Goal: Task Accomplishment & Management: Manage account settings

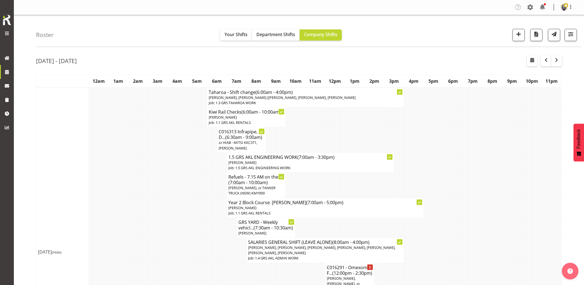
scroll to position [370, 0]
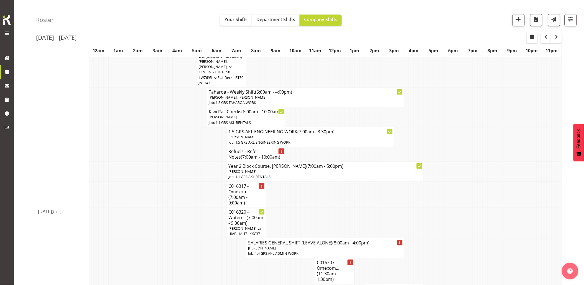
click at [151, 170] on td at bounding box center [150, 172] width 5 height 20
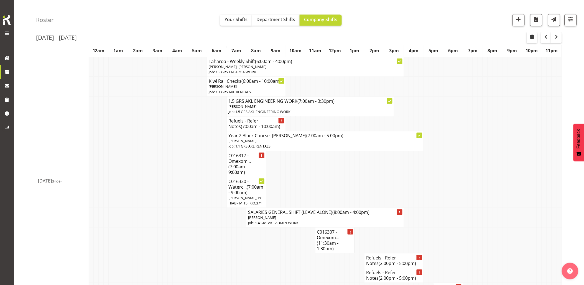
click at [187, 186] on td at bounding box center [189, 191] width 5 height 31
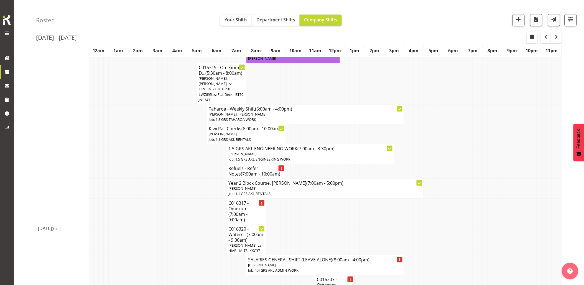
scroll to position [339, 0]
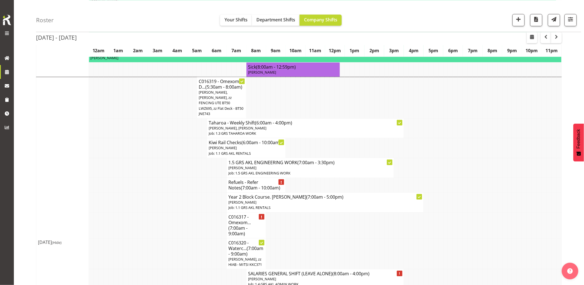
click at [179, 190] on td at bounding box center [180, 185] width 5 height 15
click at [159, 171] on td at bounding box center [160, 168] width 5 height 20
click at [156, 223] on td at bounding box center [155, 225] width 5 height 26
click at [151, 189] on td at bounding box center [150, 185] width 5 height 15
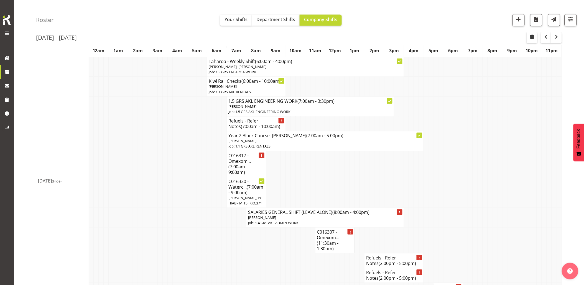
click at [179, 191] on td at bounding box center [180, 191] width 5 height 31
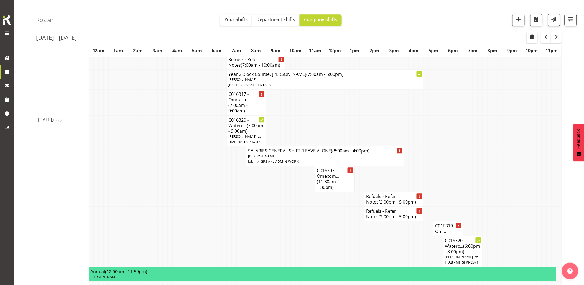
scroll to position [462, 0]
click at [265, 220] on td at bounding box center [263, 213] width 5 height 15
drag, startPoint x: 321, startPoint y: 251, endPoint x: 344, endPoint y: 236, distance: 27.7
click at [320, 249] on tr "C016320 - Waterc... (6:00pm - 8:00pm) Caleb Phillips, zz HIAB - MITSI KKC371" at bounding box center [299, 250] width 526 height 31
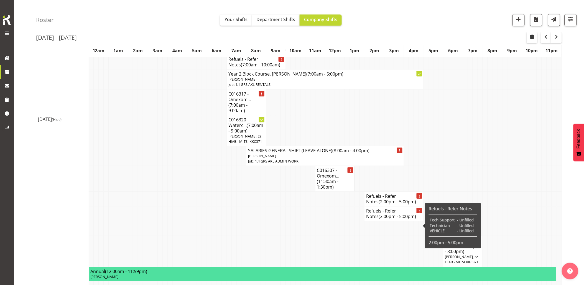
drag, startPoint x: 332, startPoint y: 242, endPoint x: 338, endPoint y: 240, distance: 5.4
click at [332, 235] on td at bounding box center [332, 228] width 5 height 15
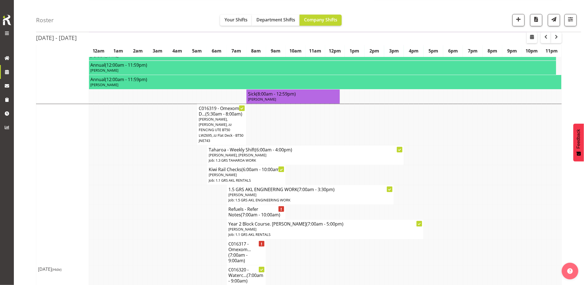
scroll to position [277, 0]
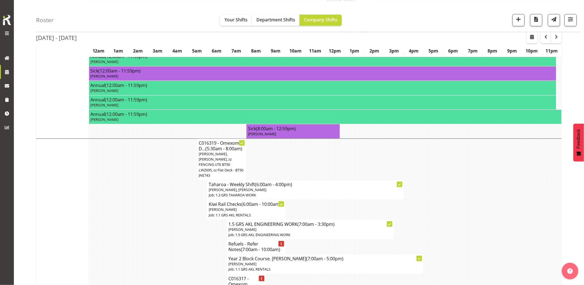
click at [182, 219] on td at bounding box center [184, 210] width 5 height 20
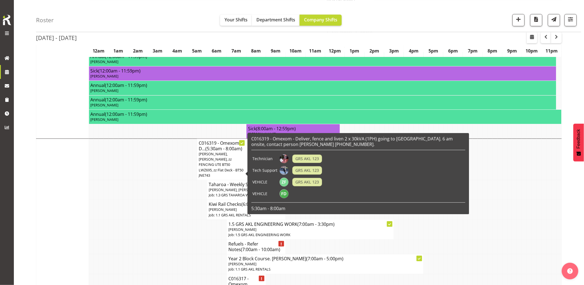
click at [128, 191] on td at bounding box center [125, 190] width 5 height 20
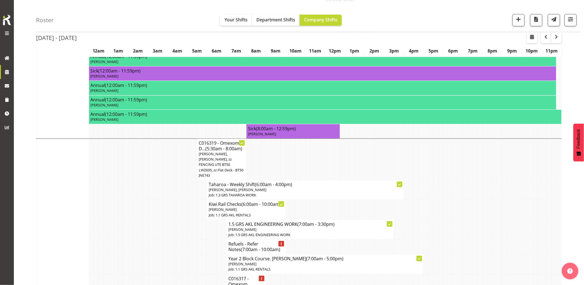
click at [134, 187] on td at bounding box center [135, 190] width 5 height 20
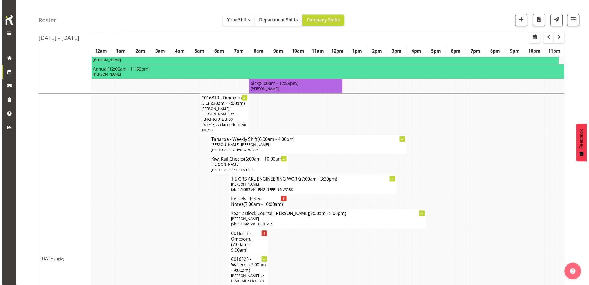
scroll to position [370, 0]
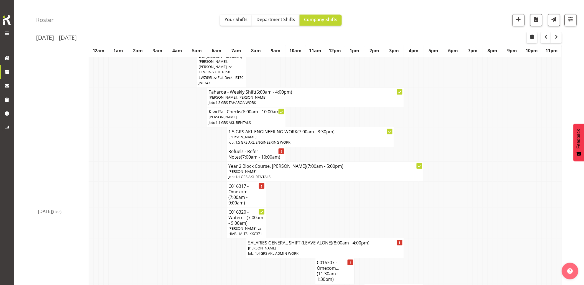
click at [134, 181] on td at bounding box center [135, 172] width 5 height 20
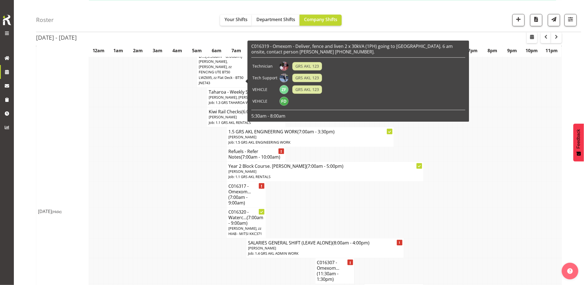
click at [214, 78] on span "Rob Ryan, Sam Carter, zz FENCING UTE BT50 LWZ695, zz Flat Deck - BT50 JNE743" at bounding box center [221, 72] width 45 height 26
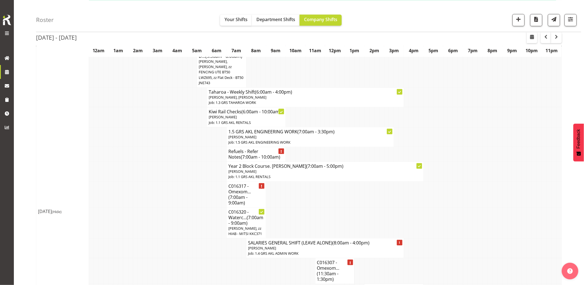
select select
select select "9"
select select "2025"
select select "8"
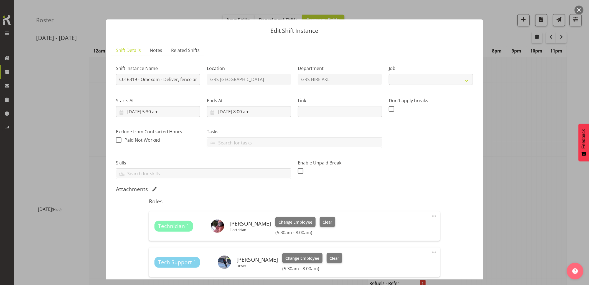
select select "7504"
click at [264, 117] on input "7/10/2025, 8:00 am" at bounding box center [249, 111] width 84 height 11
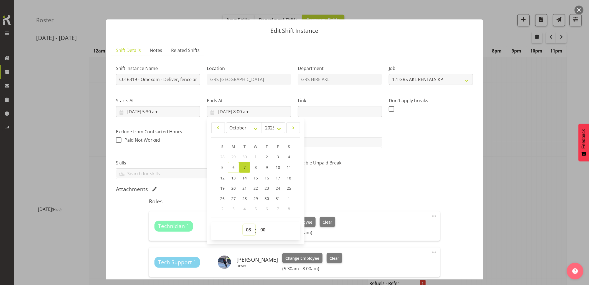
click at [246, 230] on select "00 01 02 03 04 05 06 07 08 09 10 11 12 13 14 15 16 17 18 19 20 21 22 23" at bounding box center [249, 229] width 12 height 11
select select "7"
click at [243, 224] on select "00 01 02 03 04 05 06 07 08 09 10 11 12 13 14 15 16 17 18 19 20 21 22 23" at bounding box center [249, 229] width 12 height 11
type input "7/10/2025, 7:00 am"
click at [355, 187] on div "Attachments" at bounding box center [294, 189] width 357 height 7
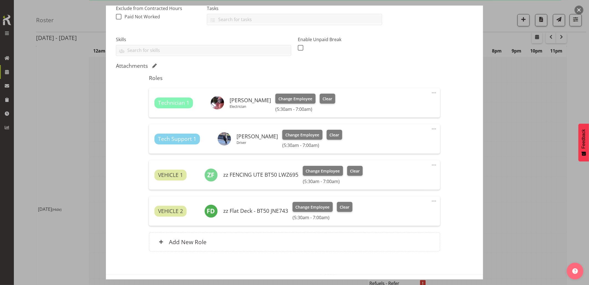
scroll to position [145, 0]
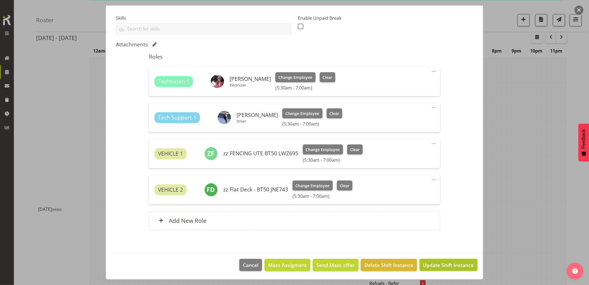
click at [440, 261] on span "Update Shift Instance" at bounding box center [448, 264] width 51 height 7
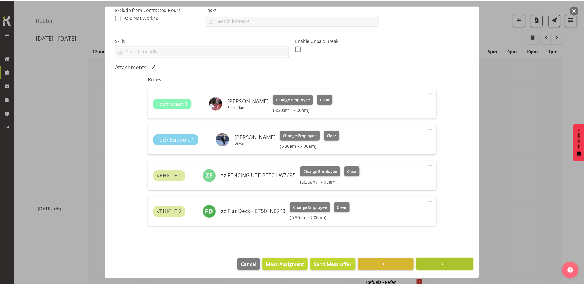
scroll to position [0, 0]
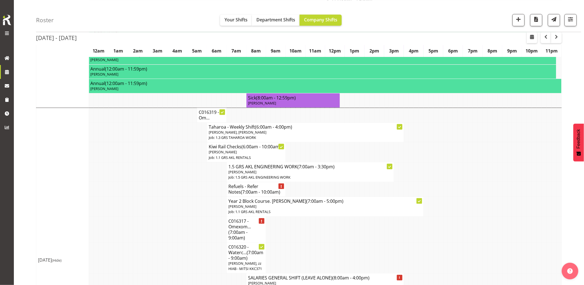
click at [186, 197] on td at bounding box center [184, 189] width 5 height 15
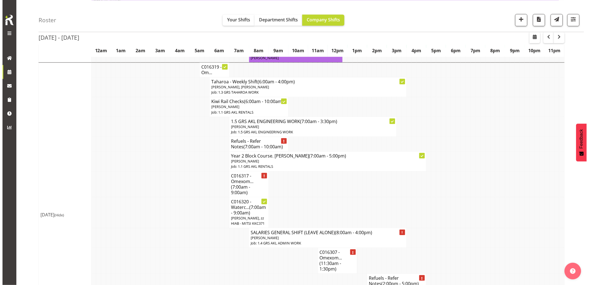
scroll to position [400, 0]
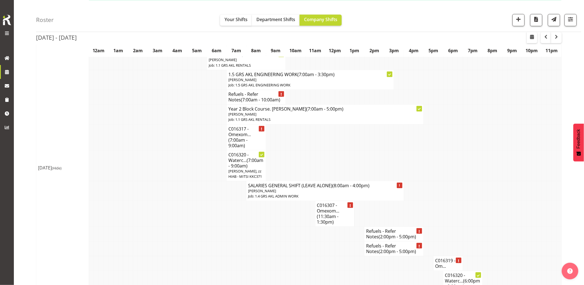
click at [187, 198] on td at bounding box center [184, 191] width 5 height 20
click at [242, 148] on span "(7:00am - 9:00am)" at bounding box center [238, 143] width 19 height 12
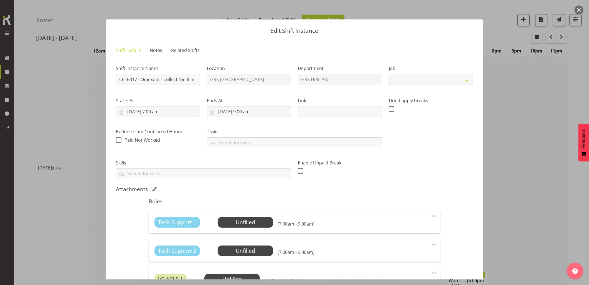
select select "7504"
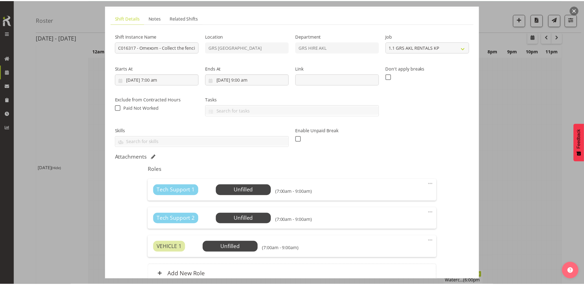
scroll to position [62, 0]
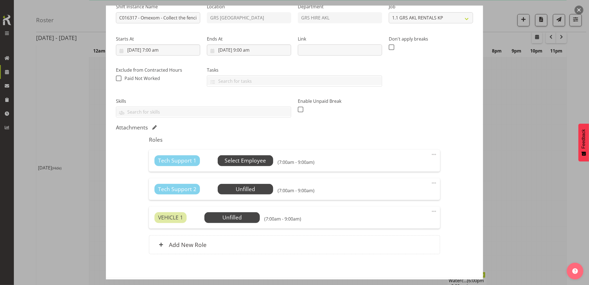
click at [232, 156] on span "Select Employee" at bounding box center [245, 160] width 41 height 8
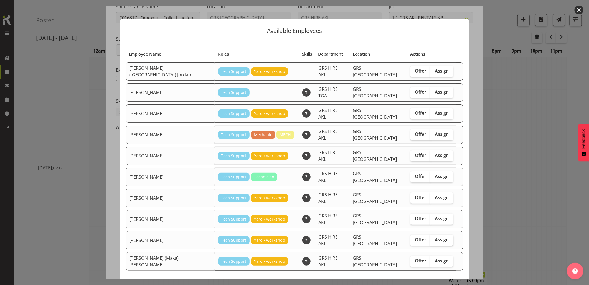
click at [435, 237] on span "Assign" at bounding box center [442, 240] width 14 height 6
click at [430, 238] on input "Assign" at bounding box center [432, 240] width 4 height 4
checkbox input "true"
click at [435, 284] on span "Assign Sam Carter" at bounding box center [432, 290] width 56 height 7
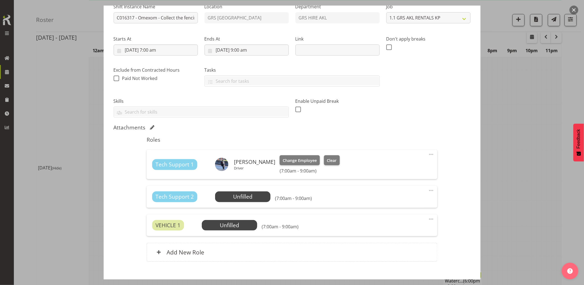
scroll to position [93, 0]
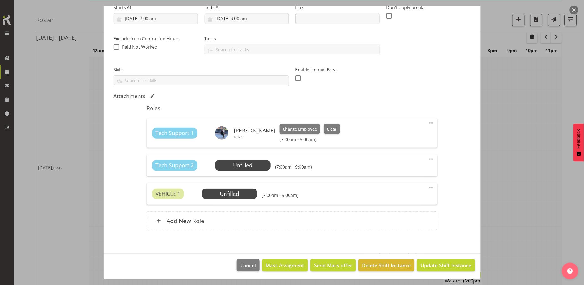
click at [428, 187] on span at bounding box center [431, 187] width 7 height 7
click at [393, 217] on link "Delete" at bounding box center [408, 220] width 53 height 10
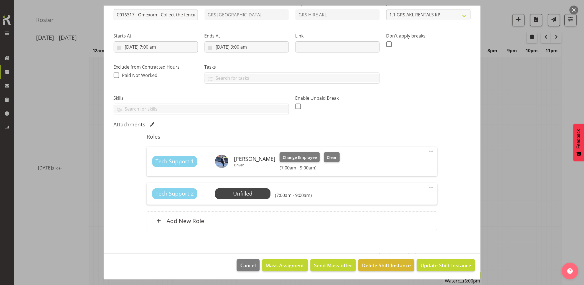
drag, startPoint x: 427, startPoint y: 190, endPoint x: 426, endPoint y: 194, distance: 4.2
click at [428, 189] on span at bounding box center [431, 187] width 7 height 7
click at [395, 220] on link "Delete" at bounding box center [408, 219] width 53 height 10
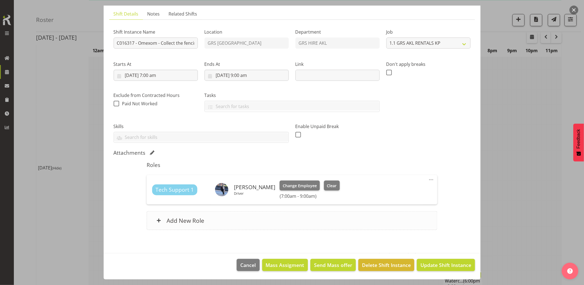
click at [271, 213] on div "Add New Role" at bounding box center [292, 220] width 291 height 19
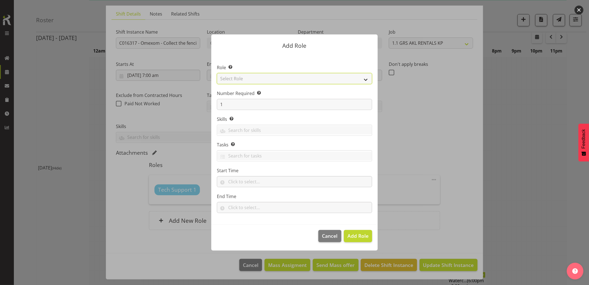
click at [252, 79] on select "Select Role Account Manager Electrician Engineering GM HSEQ manager MECH Mechan…" at bounding box center [294, 78] width 155 height 11
select select "21"
click at [217, 73] on select "Select Role Account Manager Electrician Engineering GM HSEQ manager MECH Mechan…" at bounding box center [294, 78] width 155 height 11
click at [358, 234] on span "Add Role" at bounding box center [358, 235] width 21 height 7
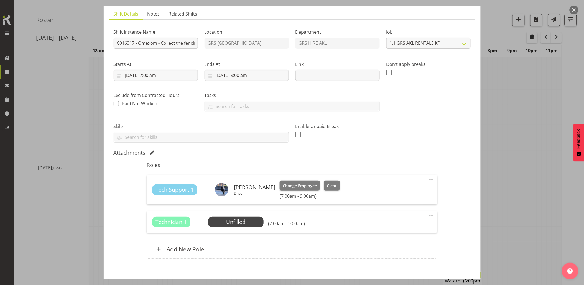
click at [224, 214] on div "Technician 1 Unfilled Select Employee (7:00am - 9:00am) Edit Cover Role Delete" at bounding box center [292, 222] width 291 height 22
click at [225, 217] on span "Select Employee" at bounding box center [235, 221] width 55 height 11
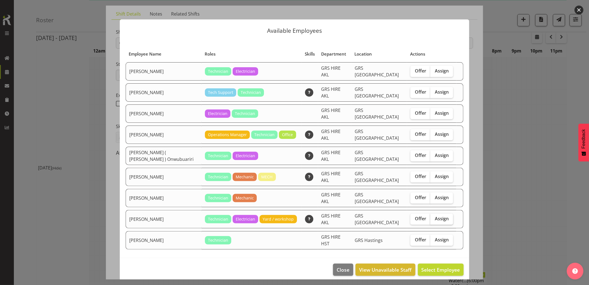
click at [437, 216] on span "Assign" at bounding box center [442, 219] width 14 height 6
click at [434, 217] on input "Assign" at bounding box center [432, 219] width 4 height 4
checkbox input "true"
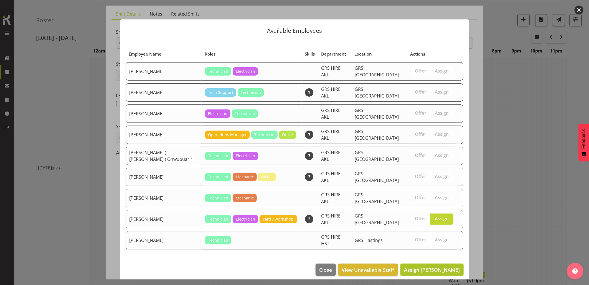
click at [448, 263] on button "Assign Rob Ryan" at bounding box center [431, 269] width 63 height 12
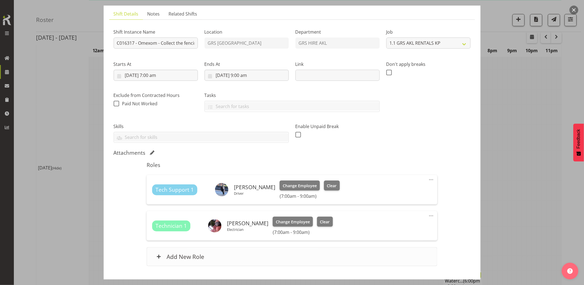
click at [268, 248] on div "Add New Role" at bounding box center [292, 256] width 291 height 19
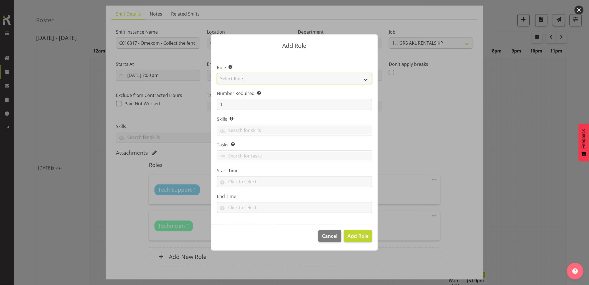
click at [234, 79] on select "Select Role Account Manager Electrician Engineering GM HSEQ manager MECH Mechan…" at bounding box center [294, 78] width 155 height 11
select select "27"
click at [217, 73] on select "Select Role Account Manager Electrician Engineering GM HSEQ manager MECH Mechan…" at bounding box center [294, 78] width 155 height 11
drag, startPoint x: 367, startPoint y: 238, endPoint x: 369, endPoint y: 240, distance: 3.3
click at [367, 237] on span "Add Role" at bounding box center [358, 235] width 21 height 7
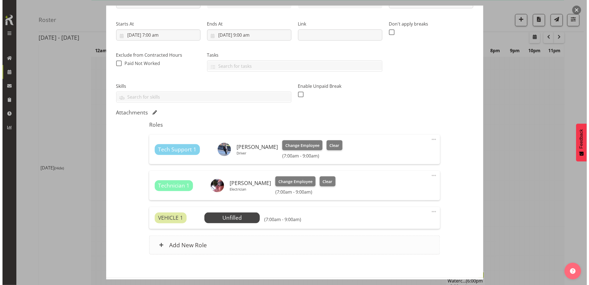
scroll to position [101, 0]
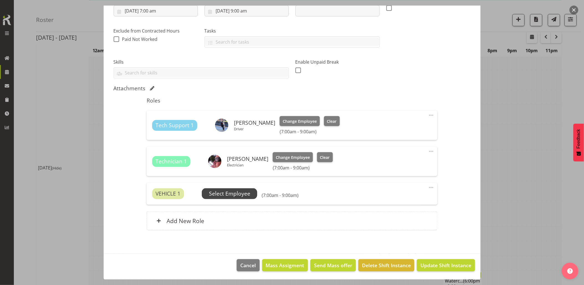
click at [242, 194] on span "Select Employee" at bounding box center [229, 193] width 41 height 8
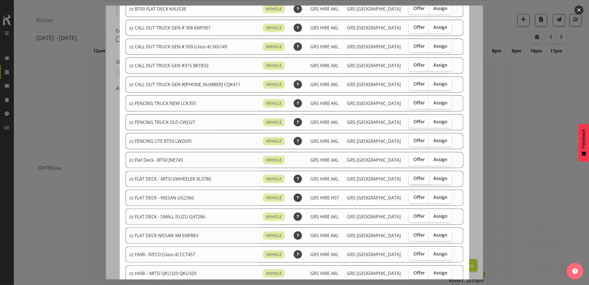
scroll to position [62, 0]
drag, startPoint x: 425, startPoint y: 141, endPoint x: 427, endPoint y: 147, distance: 6.1
click at [434, 142] on span "Assign" at bounding box center [441, 140] width 14 height 6
click at [429, 142] on input "Assign" at bounding box center [431, 140] width 4 height 4
checkbox input "true"
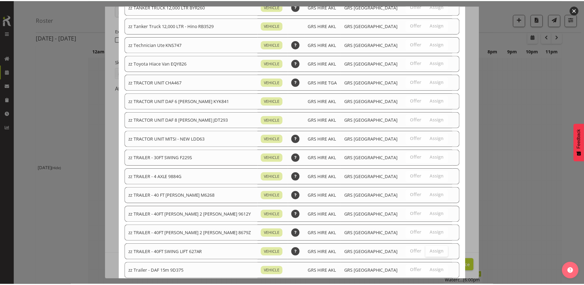
scroll to position [647, 0]
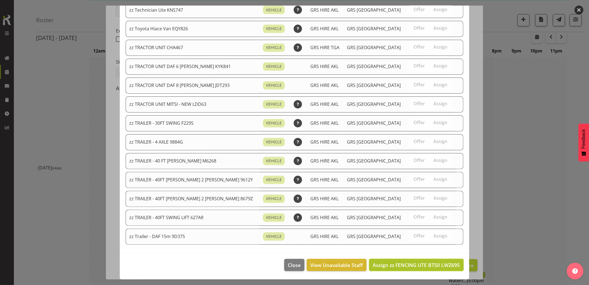
click at [425, 261] on span "Assign zz FENCING UTE BT50 LWZ695" at bounding box center [416, 264] width 87 height 7
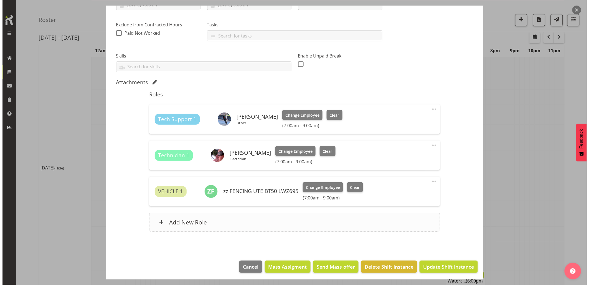
scroll to position [108, 0]
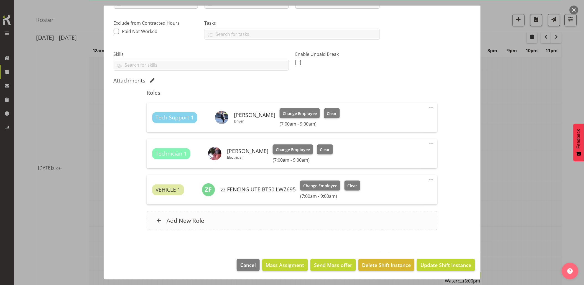
click at [248, 222] on div "Add New Role" at bounding box center [292, 220] width 291 height 19
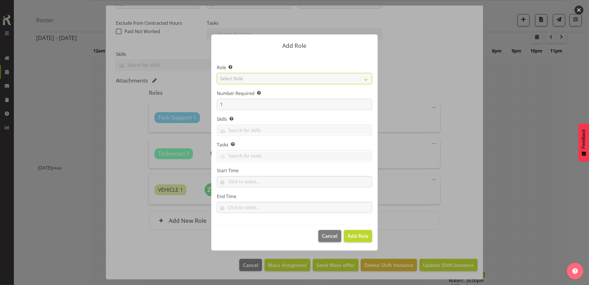
drag, startPoint x: 240, startPoint y: 78, endPoint x: 249, endPoint y: 84, distance: 10.7
click at [240, 78] on select "Select Role Account Manager Electrician Engineering GM HSEQ manager MECH Mechan…" at bounding box center [294, 78] width 155 height 11
select select "27"
click at [217, 73] on select "Select Role Account Manager Electrician Engineering GM HSEQ manager MECH Mechan…" at bounding box center [294, 78] width 155 height 11
click at [358, 235] on span "Add Role" at bounding box center [358, 235] width 21 height 7
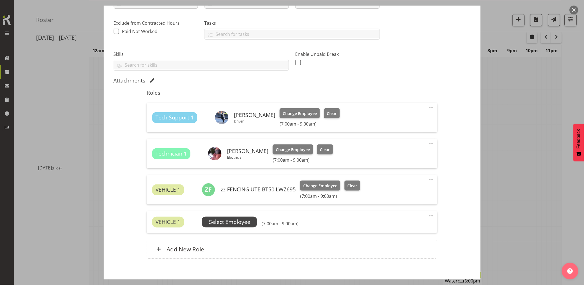
click at [228, 221] on span "Select Employee" at bounding box center [229, 222] width 41 height 8
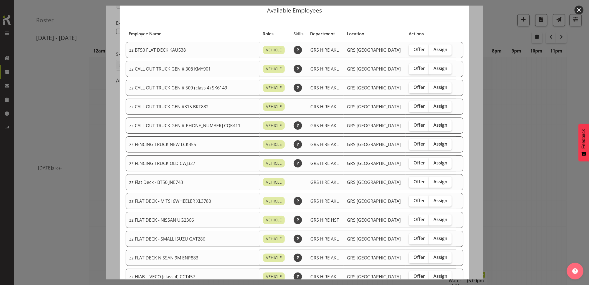
scroll to position [31, 0]
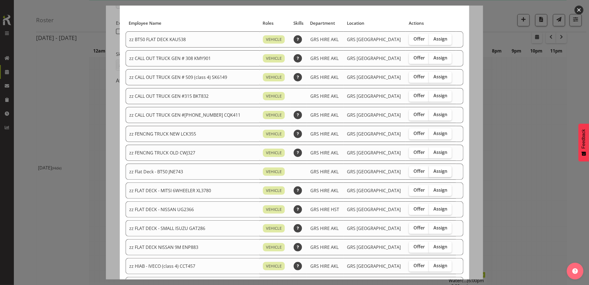
click at [429, 170] on input "Assign" at bounding box center [431, 171] width 4 height 4
checkbox input "true"
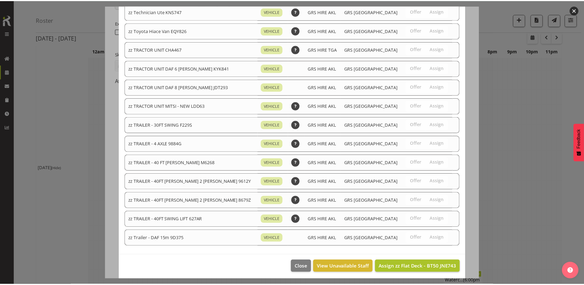
scroll to position [628, 0]
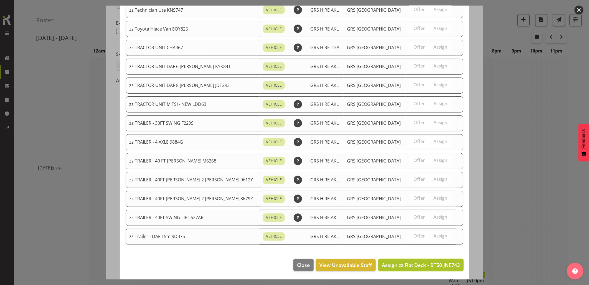
click at [409, 261] on span "Assign zz Flat Deck - BT50 JNE743" at bounding box center [421, 264] width 78 height 7
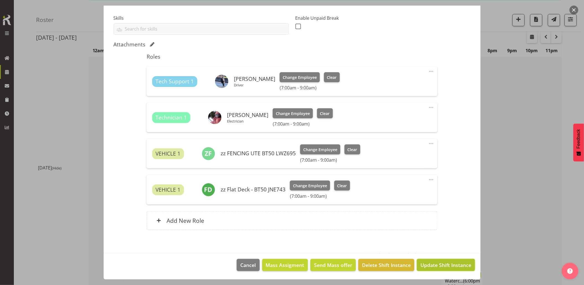
click at [434, 267] on span "Update Shift Instance" at bounding box center [446, 264] width 51 height 7
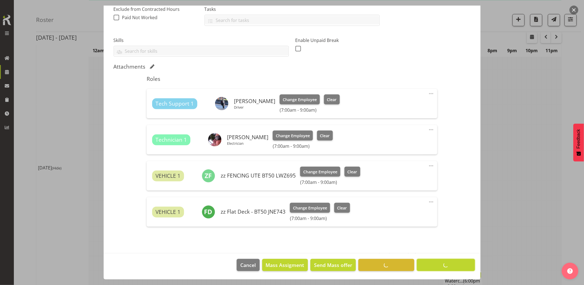
scroll to position [0, 0]
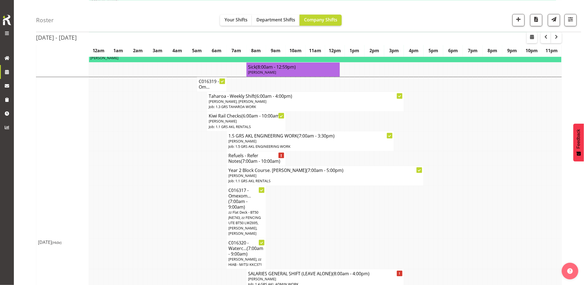
click at [174, 199] on td at bounding box center [175, 212] width 5 height 52
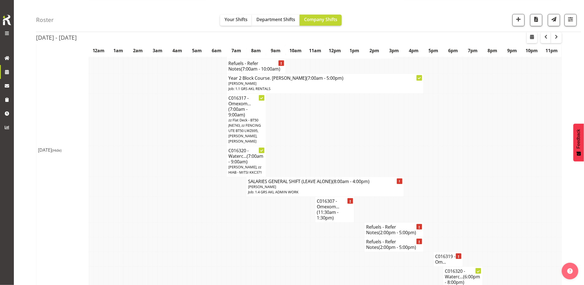
click at [174, 196] on td at bounding box center [175, 186] width 5 height 20
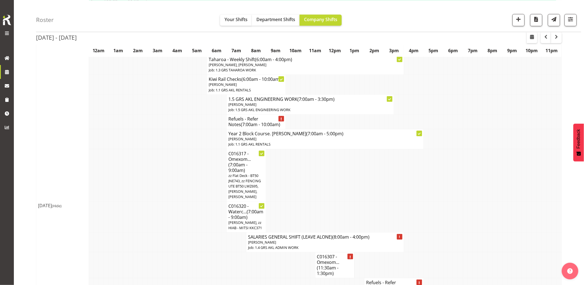
scroll to position [370, 0]
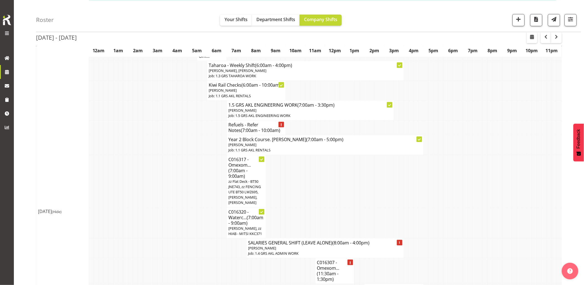
click at [192, 187] on td at bounding box center [194, 181] width 5 height 52
click at [242, 133] on span "(7:00am - 10:00am)" at bounding box center [260, 130] width 39 height 6
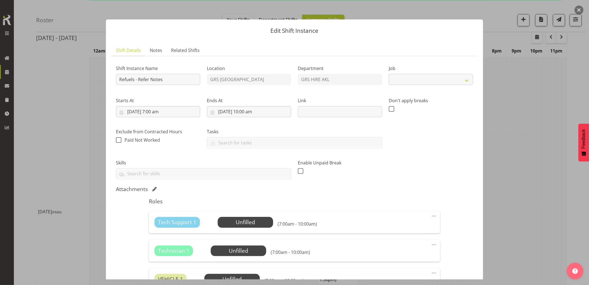
select select "9"
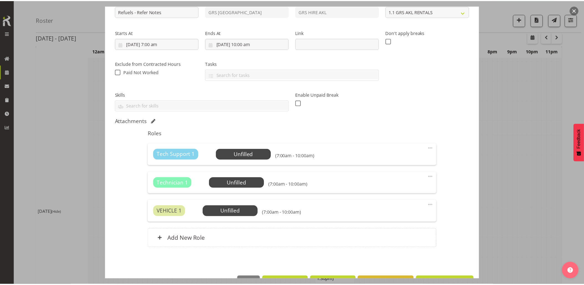
scroll to position [85, 0]
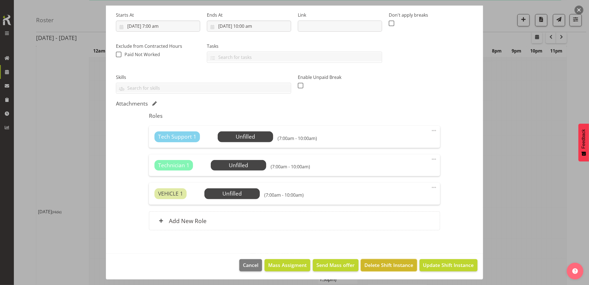
click at [375, 264] on span "Delete Shift Instance" at bounding box center [389, 264] width 49 height 7
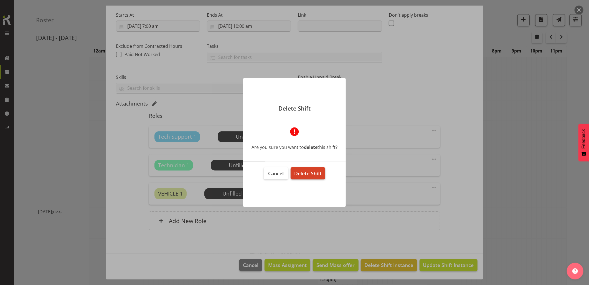
click at [321, 175] on span "Delete Shift" at bounding box center [307, 173] width 27 height 7
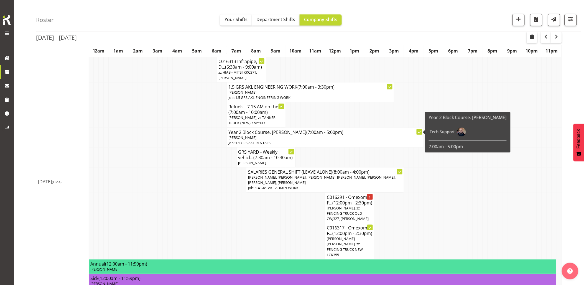
scroll to position [123, 0]
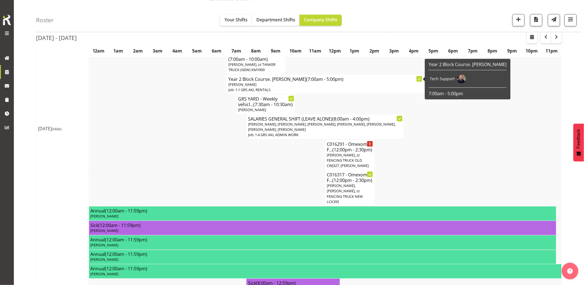
click at [255, 181] on td at bounding box center [253, 188] width 5 height 36
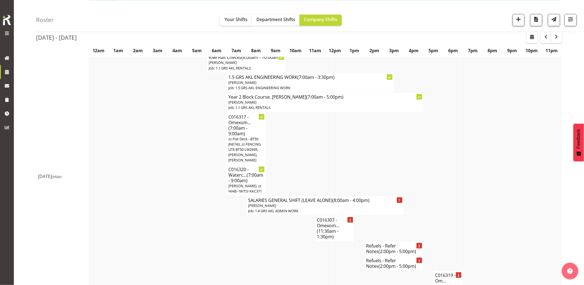
scroll to position [431, 0]
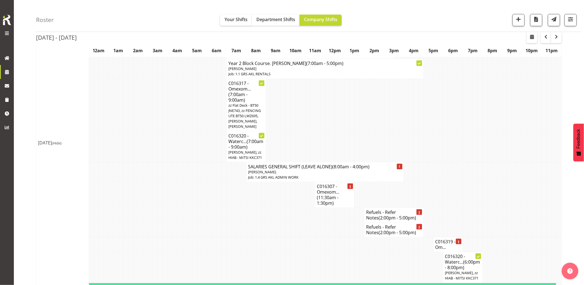
click at [198, 207] on td at bounding box center [199, 195] width 5 height 26
click at [253, 237] on td at bounding box center [253, 229] width 5 height 15
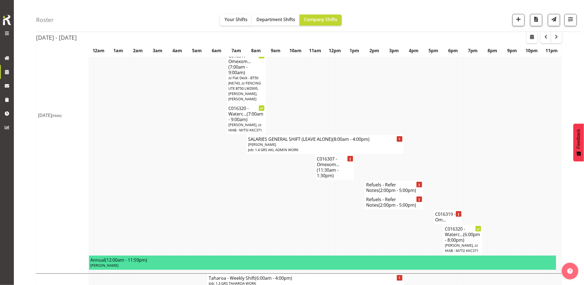
scroll to position [493, 0]
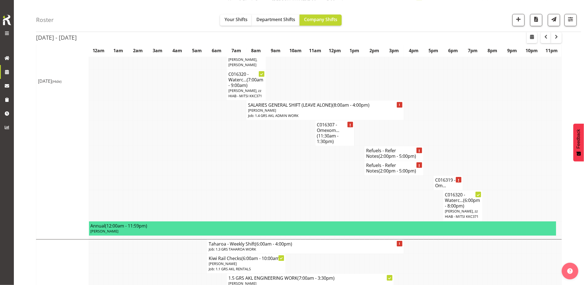
click at [309, 220] on td at bounding box center [308, 205] width 5 height 31
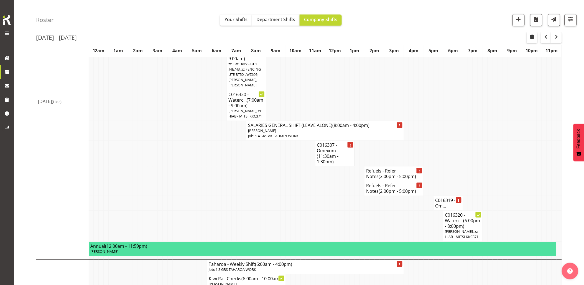
scroll to position [462, 0]
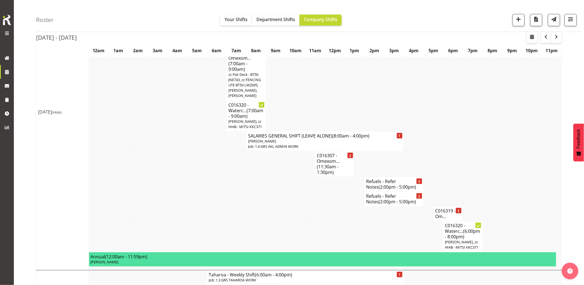
click at [317, 221] on td at bounding box center [317, 213] width 5 height 15
click at [385, 190] on span "(2:00pm - 5:00pm)" at bounding box center [397, 187] width 37 height 6
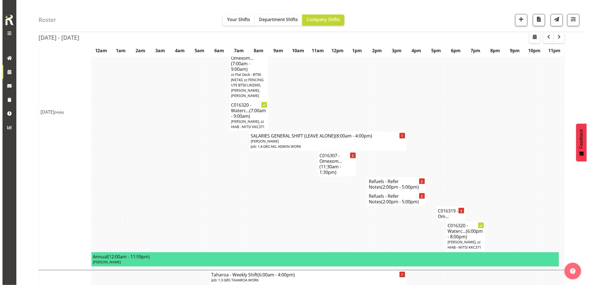
scroll to position [448, 0]
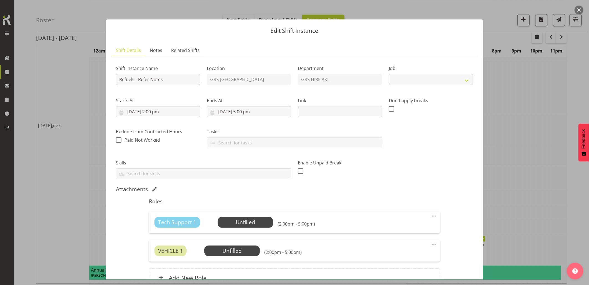
select select "9"
click at [179, 109] on input "7/10/2025, 2:00 pm" at bounding box center [158, 111] width 84 height 11
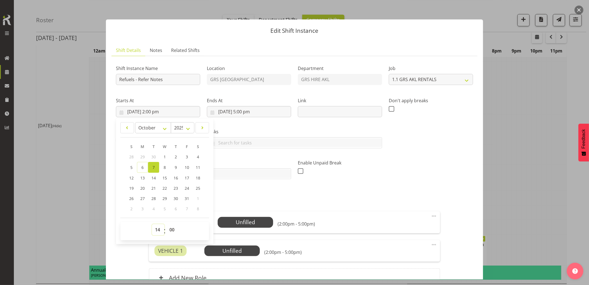
click at [156, 232] on select "00 01 02 03 04 05 06 07 08 09 10 11 12 13 14 15 16 17 18 19 20 21 22 23" at bounding box center [158, 229] width 12 height 11
select select "13"
click at [152, 224] on select "00 01 02 03 04 05 06 07 08 09 10 11 12 13 14 15 16 17 18 19 20 21 22 23" at bounding box center [158, 229] width 12 height 11
type input "7/10/2025, 1:00 pm"
click at [255, 112] on input "7/10/2025, 5:00 pm" at bounding box center [249, 111] width 84 height 11
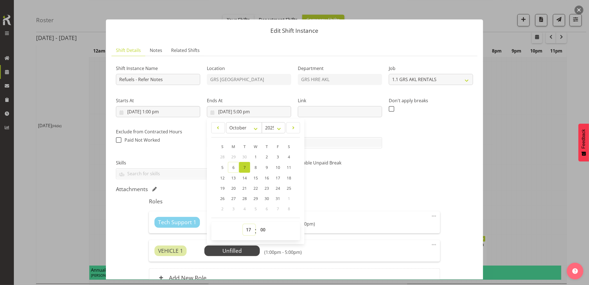
click at [248, 228] on select "00 01 02 03 04 05 06 07 08 09 10 11 12 13 14 15 16 17 18 19 20 21 22 23" at bounding box center [249, 229] width 12 height 11
select select "15"
click at [243, 224] on select "00 01 02 03 04 05 06 07 08 09 10 11 12 13 14 15 16 17 18 19 20 21 22 23" at bounding box center [249, 229] width 12 height 11
type input "7/10/2025, 3:00 pm"
click at [382, 176] on div "Shift Instance Name Refuels - Refer Notes Location GRS Auckland Department GRS …" at bounding box center [295, 119] width 364 height 125
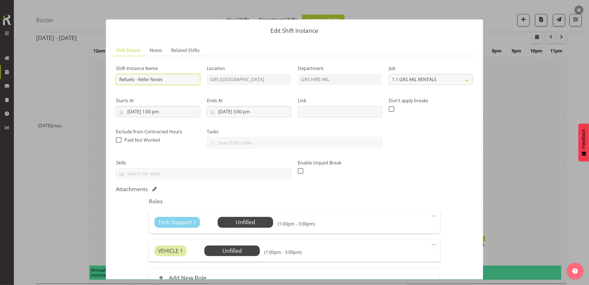
drag, startPoint x: 166, startPoint y: 79, endPoint x: 131, endPoint y: 79, distance: 34.7
click at [131, 79] on input "Refuels - Refer Notes" at bounding box center [158, 79] width 84 height 11
drag, startPoint x: 172, startPoint y: 80, endPoint x: 130, endPoint y: 81, distance: 42.7
click at [152, 81] on input "Refuel -" at bounding box center [158, 79] width 84 height 11
paste input "500kva, 10A Kerwyn Ave East Tamaki"
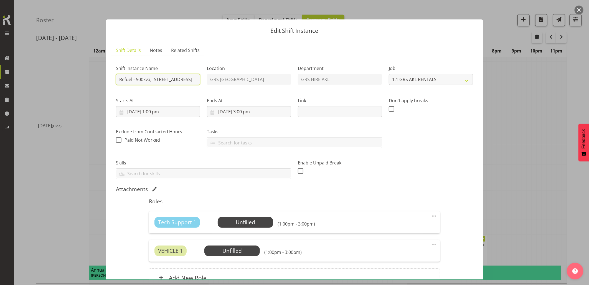
scroll to position [0, 0]
drag, startPoint x: 146, startPoint y: 79, endPoint x: 97, endPoint y: 79, distance: 48.5
click at [97, 79] on div "Edit Shift Instance Shift Details Notes Related Shifts Shift Instance Name Refu…" at bounding box center [294, 142] width 589 height 285
click at [168, 78] on input "Refuel - 500kva, 10A Kerwyn Ave East Tamaki" at bounding box center [158, 79] width 84 height 11
click at [154, 78] on input "Refuel - 500kva, 10A Kerwyn Ave East Tamaki" at bounding box center [158, 79] width 84 height 11
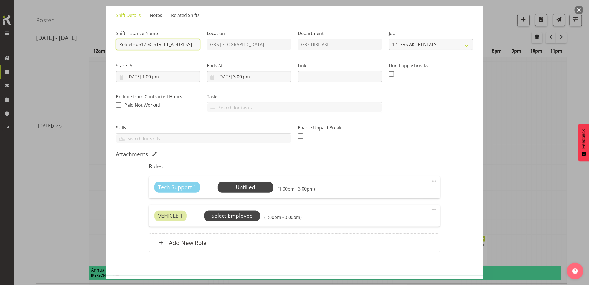
scroll to position [57, 0]
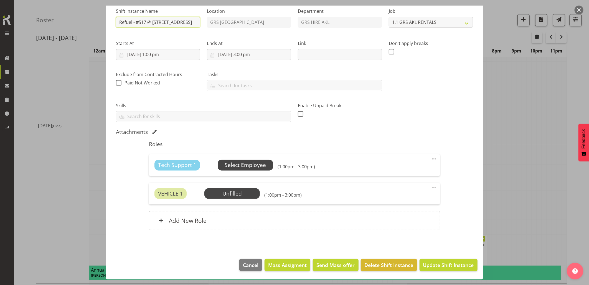
type input "Refuel - #517 @ 10A Kerwyn Ave East Tamaki"
click at [245, 161] on span "Select Employee" at bounding box center [245, 165] width 41 height 8
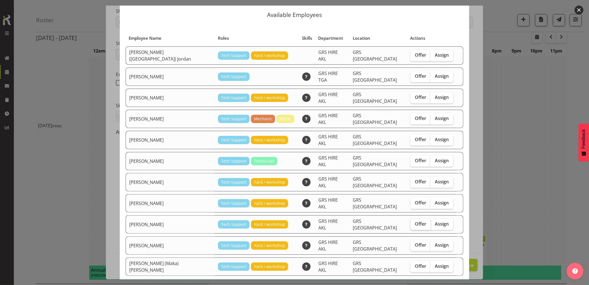
scroll to position [23, 0]
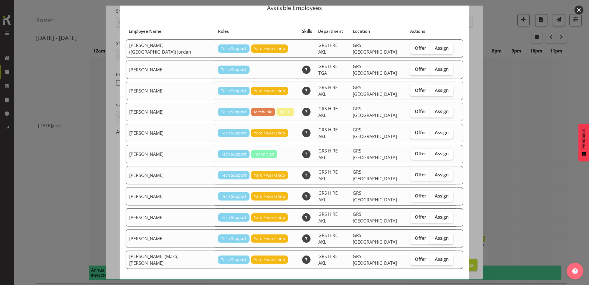
click at [435, 235] on span "Assign" at bounding box center [442, 238] width 14 height 6
click at [430, 236] on input "Assign" at bounding box center [432, 238] width 4 height 4
checkbox input "true"
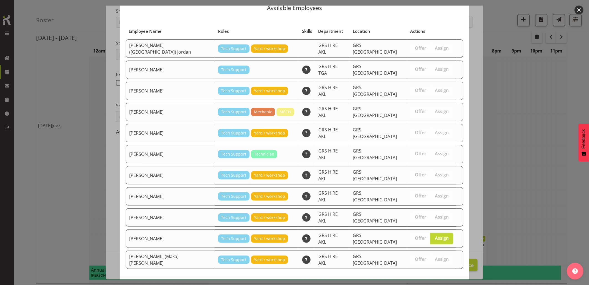
click at [443, 283] on button "Assign Sam Carter" at bounding box center [431, 289] width 63 height 12
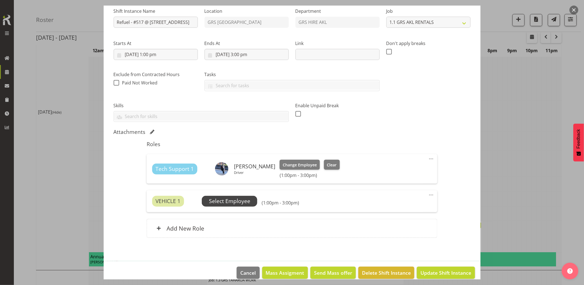
click at [233, 199] on span "Select Employee" at bounding box center [229, 201] width 41 height 8
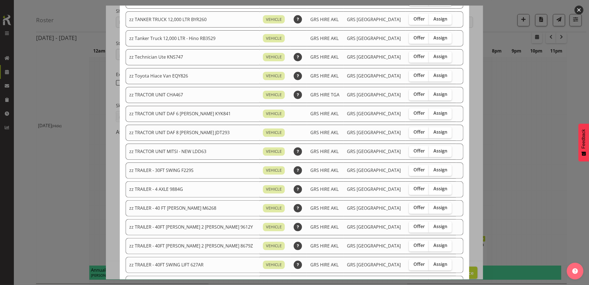
scroll to position [666, 0]
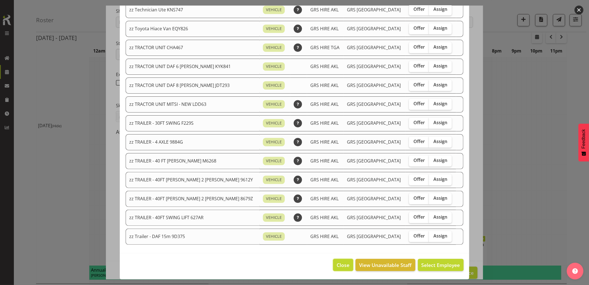
click at [337, 265] on span "Close" at bounding box center [343, 264] width 13 height 7
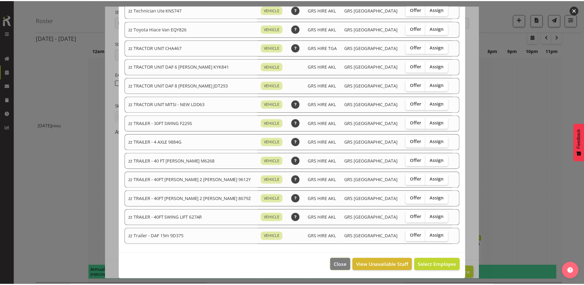
scroll to position [462, 0]
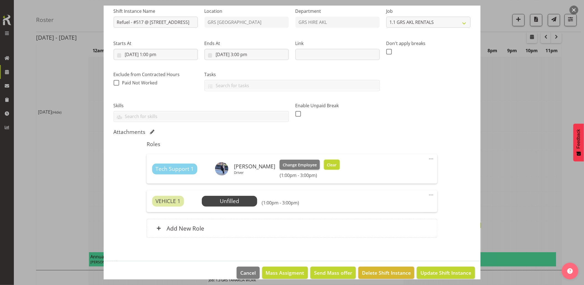
click at [327, 162] on span "Clear" at bounding box center [332, 165] width 10 height 6
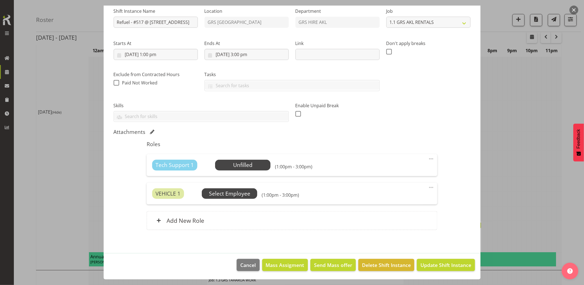
click at [239, 189] on span "Select Employee" at bounding box center [229, 193] width 41 height 8
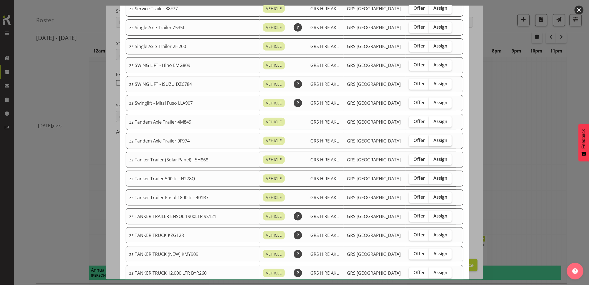
scroll to position [400, 0]
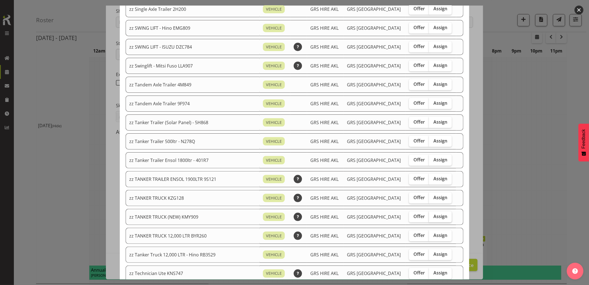
click at [434, 218] on span "Assign" at bounding box center [441, 216] width 14 height 6
click at [432, 218] on input "Assign" at bounding box center [431, 216] width 4 height 4
checkbox input "true"
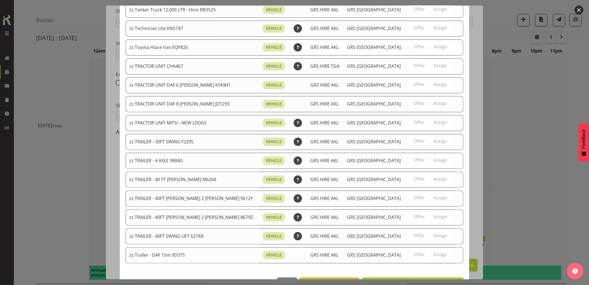
scroll to position [666, 0]
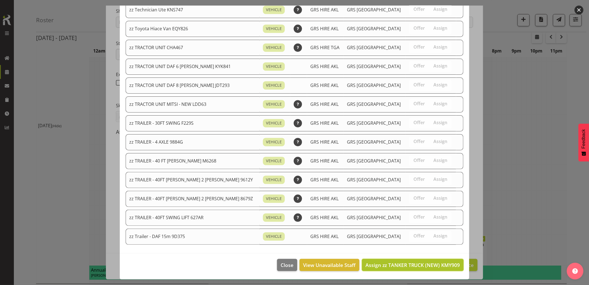
click at [400, 264] on span "Assign zz TANKER TRUCK (NEW) KMY909" at bounding box center [413, 264] width 95 height 7
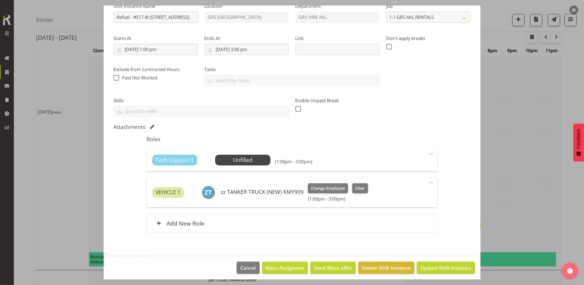
scroll to position [65, 0]
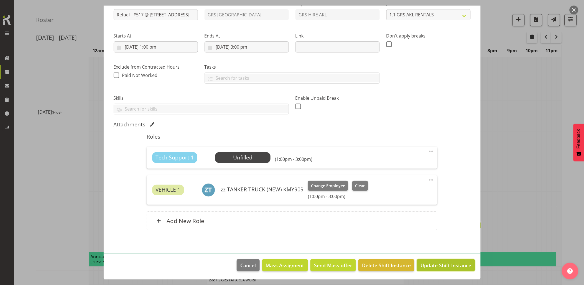
click at [430, 264] on span "Update Shift Instance" at bounding box center [446, 264] width 51 height 7
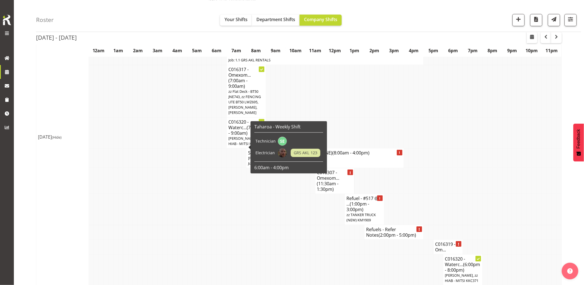
scroll to position [493, 0]
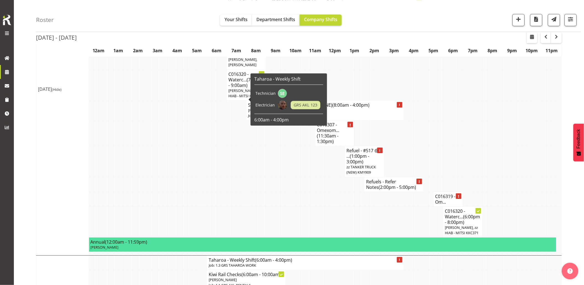
click at [277, 206] on td at bounding box center [278, 198] width 5 height 15
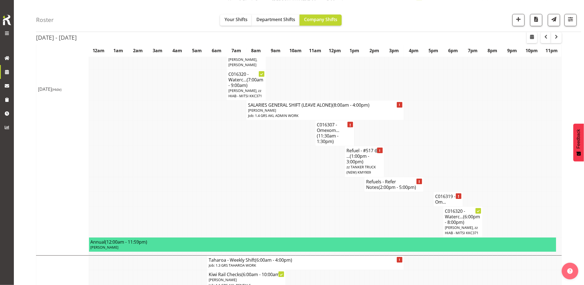
click at [278, 206] on td at bounding box center [278, 198] width 5 height 15
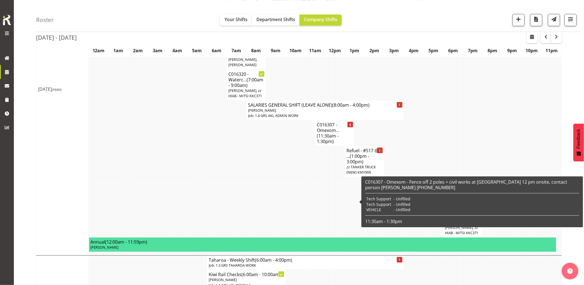
click at [397, 203] on span "- Unfilled" at bounding box center [402, 203] width 17 height 5
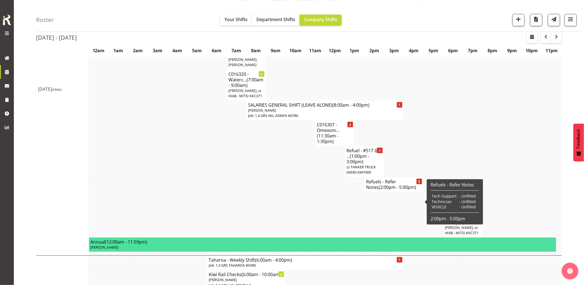
click at [402, 190] on span "(2:00pm - 5:00pm)" at bounding box center [397, 187] width 37 height 6
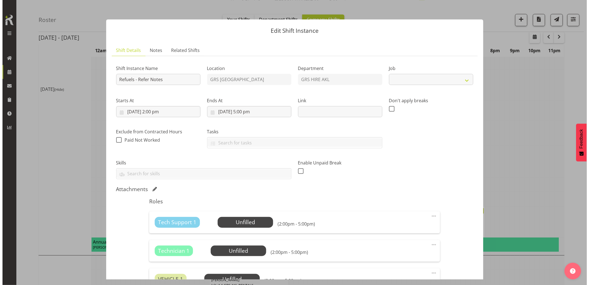
scroll to position [479, 0]
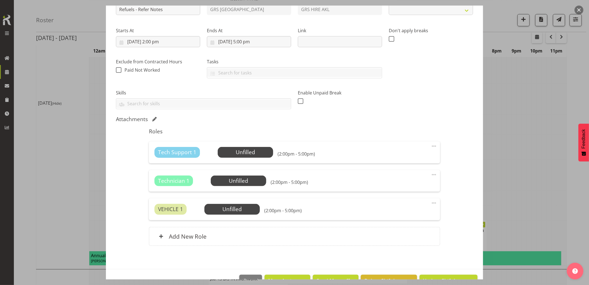
select select "9"
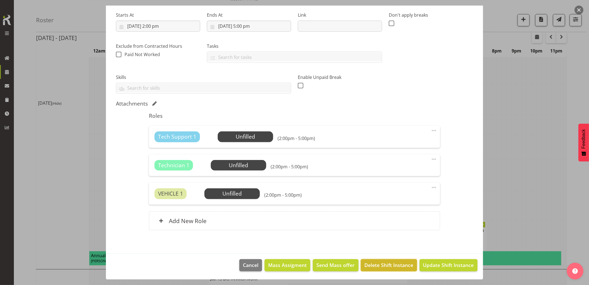
click at [381, 264] on span "Delete Shift Instance" at bounding box center [389, 264] width 49 height 7
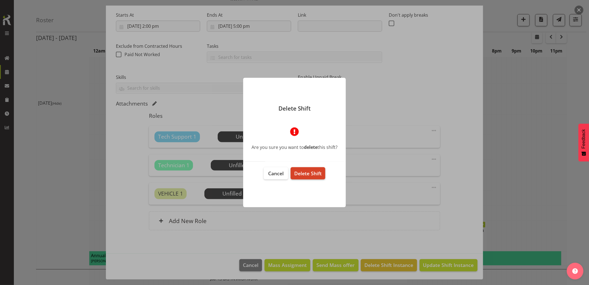
click at [316, 176] on span "Delete Shift" at bounding box center [307, 173] width 27 height 7
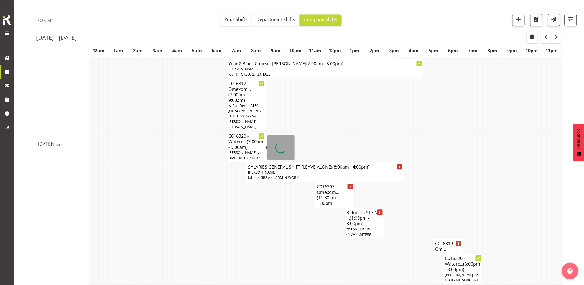
scroll to position [462, 0]
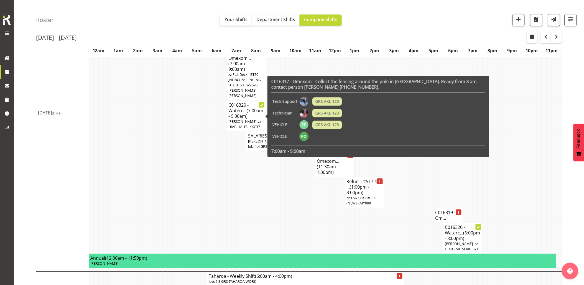
click at [271, 207] on td at bounding box center [268, 192] width 5 height 31
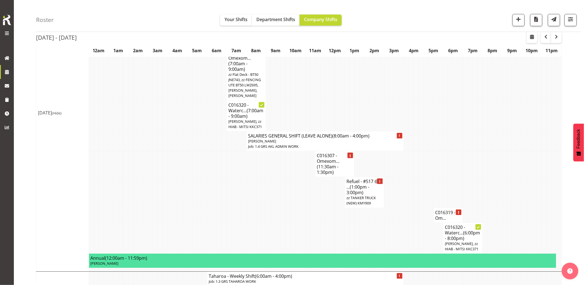
drag, startPoint x: 278, startPoint y: 222, endPoint x: 287, endPoint y: 217, distance: 10.5
click at [278, 207] on td at bounding box center [278, 192] width 5 height 31
drag, startPoint x: 276, startPoint y: 230, endPoint x: 390, endPoint y: 246, distance: 115.3
click at [276, 222] on td at bounding box center [278, 214] width 5 height 15
click at [467, 177] on td at bounding box center [465, 164] width 5 height 26
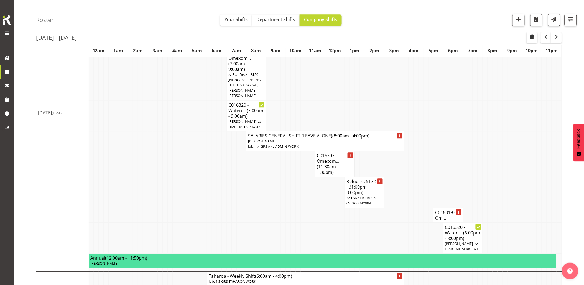
click at [500, 151] on td at bounding box center [500, 141] width 5 height 20
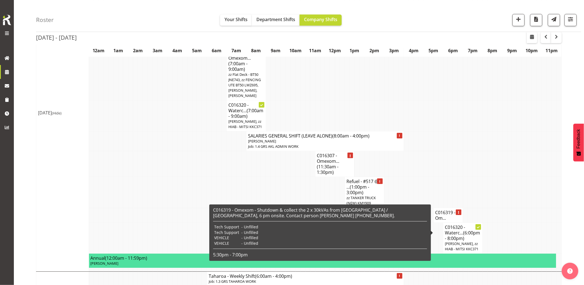
click at [441, 220] on h4 "C016319 - Om..." at bounding box center [448, 214] width 26 height 11
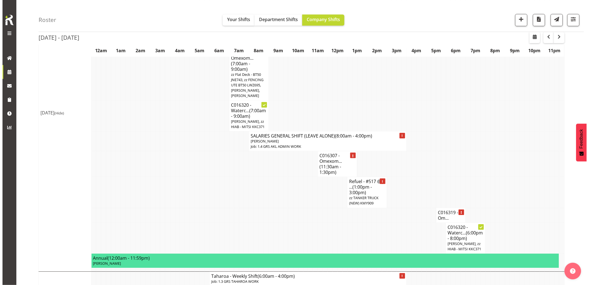
scroll to position [448, 0]
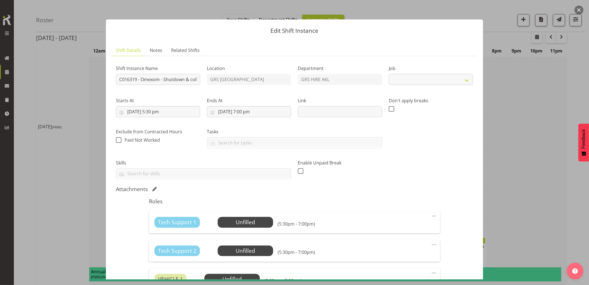
select select "7504"
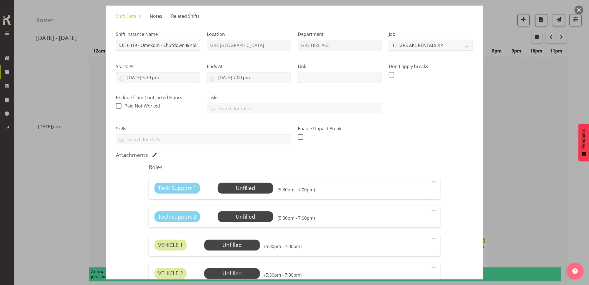
scroll to position [62, 0]
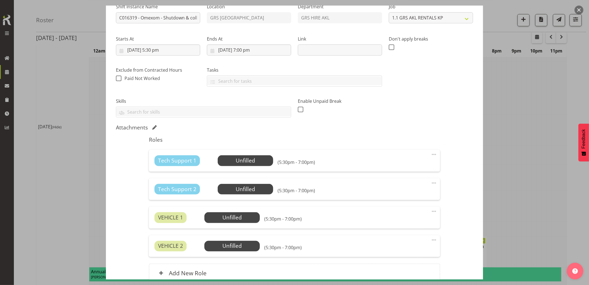
click at [255, 154] on div "Tech Support 1 Unfilled Select Employee (5:30pm - 7:00pm) Edit Cover Role Delete" at bounding box center [294, 160] width 291 height 22
click at [253, 160] on span "Select Employee" at bounding box center [245, 160] width 41 height 8
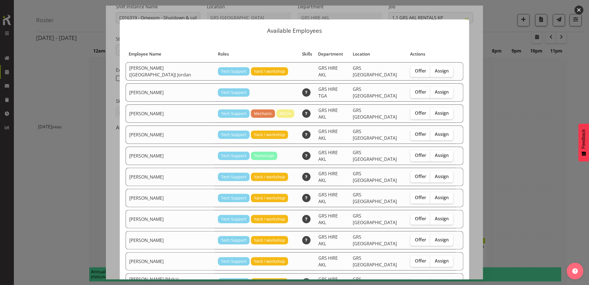
click at [581, 11] on button "button" at bounding box center [579, 10] width 9 height 9
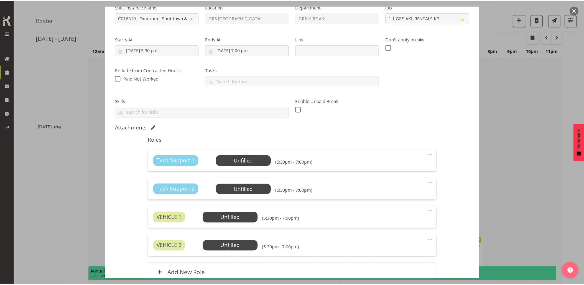
scroll to position [462, 0]
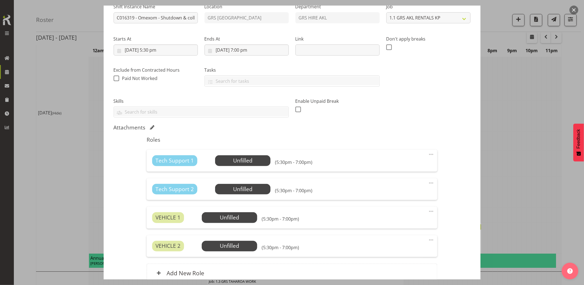
click at [573, 9] on button "button" at bounding box center [574, 10] width 9 height 9
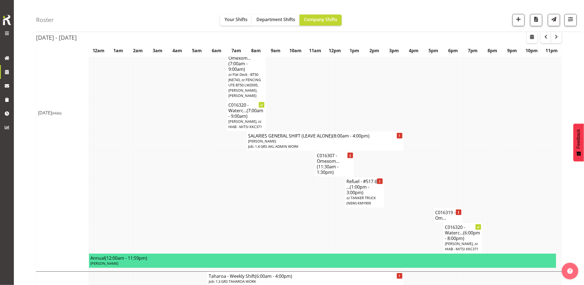
click at [545, 177] on td at bounding box center [544, 164] width 5 height 26
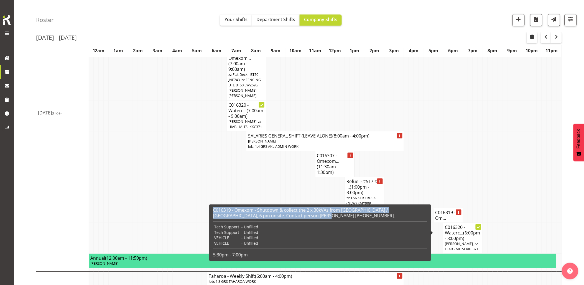
drag, startPoint x: 290, startPoint y: 214, endPoint x: 212, endPoint y: 210, distance: 78.6
click at [212, 210] on div "C016319 - Omexom - Shutdown & collect the 2 x 30kVAs from Murrays Bay / Mairang…" at bounding box center [320, 233] width 217 height 54
drag, startPoint x: 212, startPoint y: 210, endPoint x: 226, endPoint y: 211, distance: 14.2
copy h6 "C016319 - Omexom - Shutdown & collect the 2 x 30kVAs from Murrays Bay / Mairang…"
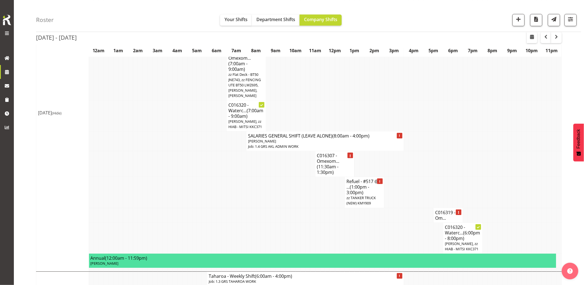
click at [476, 177] on td at bounding box center [475, 164] width 5 height 26
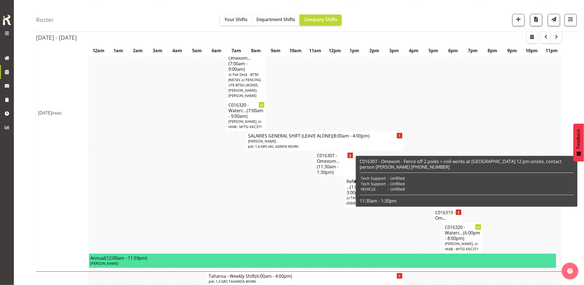
click at [306, 207] on td at bounding box center [308, 192] width 5 height 31
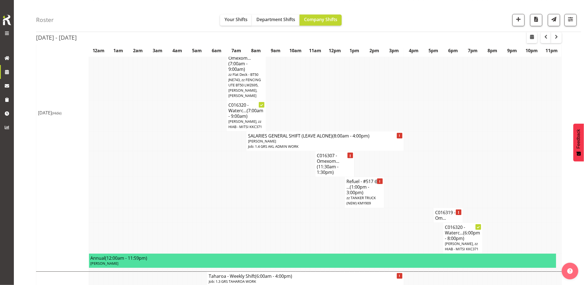
click at [468, 151] on td at bounding box center [465, 141] width 5 height 20
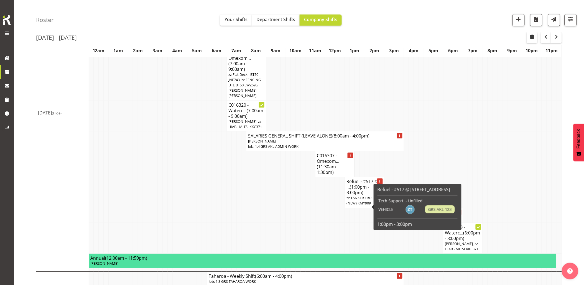
drag, startPoint x: 228, startPoint y: 219, endPoint x: 248, endPoint y: 224, distance: 20.8
click at [228, 207] on td at bounding box center [229, 192] width 5 height 31
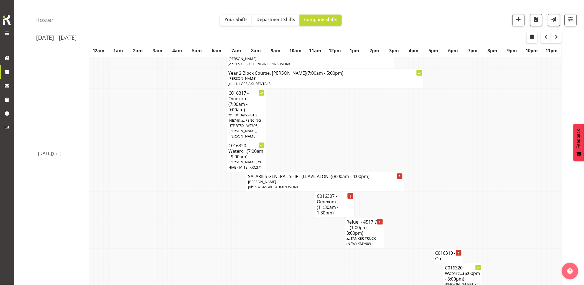
scroll to position [431, 0]
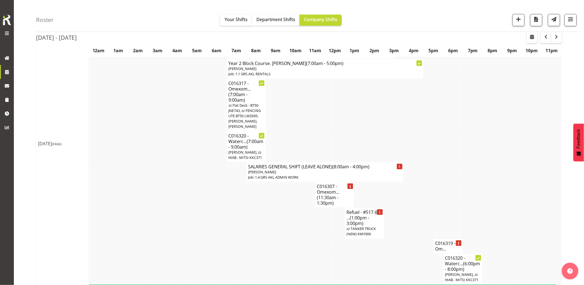
click at [183, 225] on td at bounding box center [184, 222] width 5 height 31
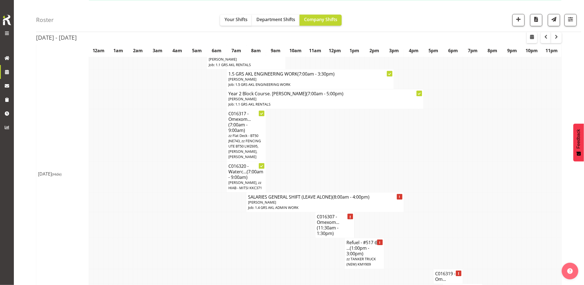
scroll to position [370, 0]
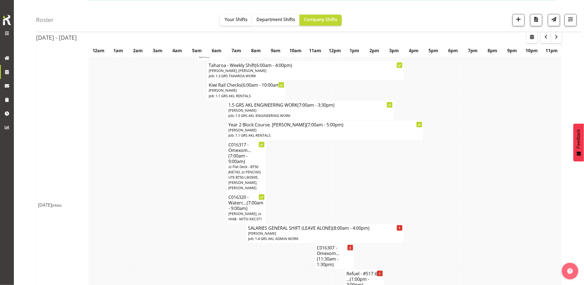
drag, startPoint x: 175, startPoint y: 169, endPoint x: 188, endPoint y: 176, distance: 14.6
click at [188, 176] on tr "C016317 - Omexom... (7:00am - 9:00am) zz Flat Deck - BT50 JNE743, zz FENCING UT…" at bounding box center [299, 166] width 526 height 52
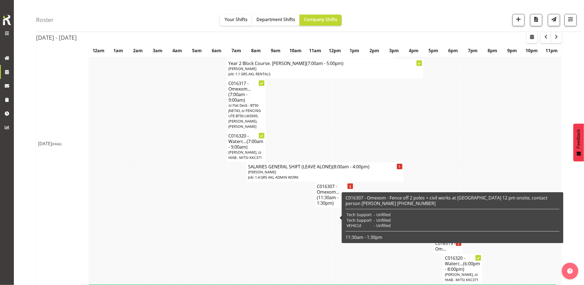
click at [272, 207] on td at bounding box center [273, 195] width 5 height 26
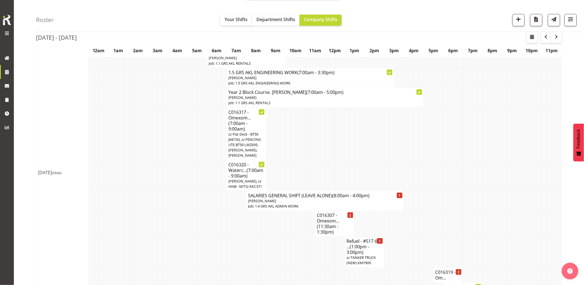
scroll to position [462, 0]
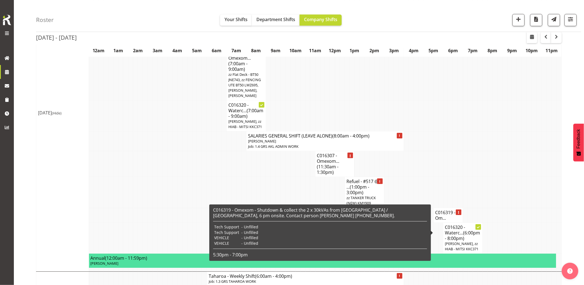
click at [451, 220] on h4 "C016319 - Om..." at bounding box center [448, 214] width 26 height 11
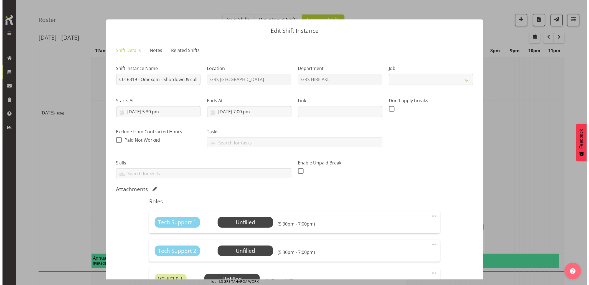
scroll to position [448, 0]
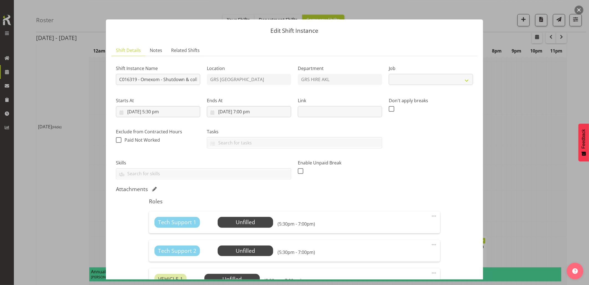
select select "7504"
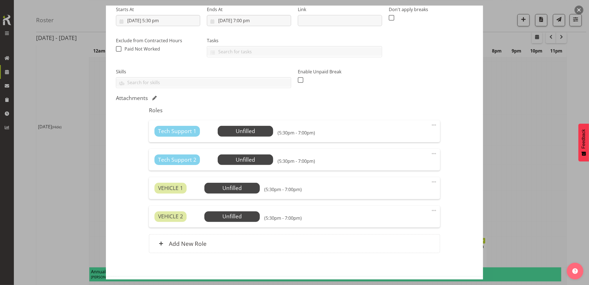
scroll to position [114, 0]
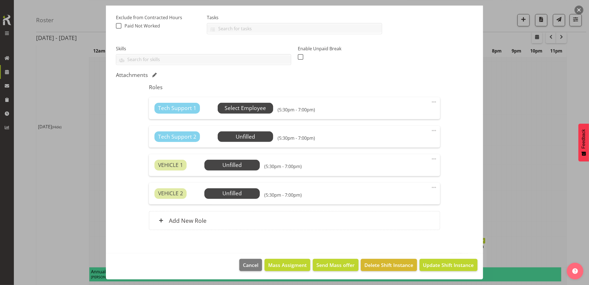
click at [254, 108] on span "Select Employee" at bounding box center [245, 108] width 41 height 8
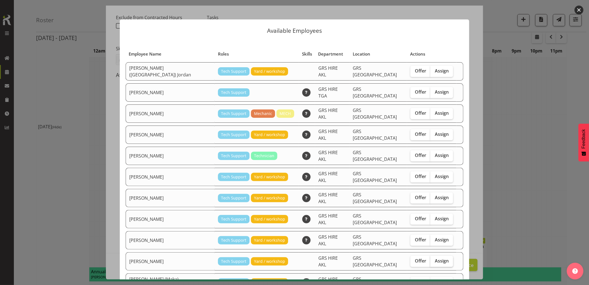
click at [433, 255] on label "Assign" at bounding box center [441, 260] width 23 height 11
click at [433, 259] on input "Assign" at bounding box center [432, 261] width 4 height 4
checkbox input "true"
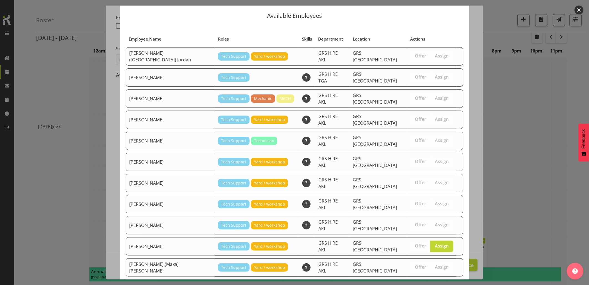
scroll to position [23, 0]
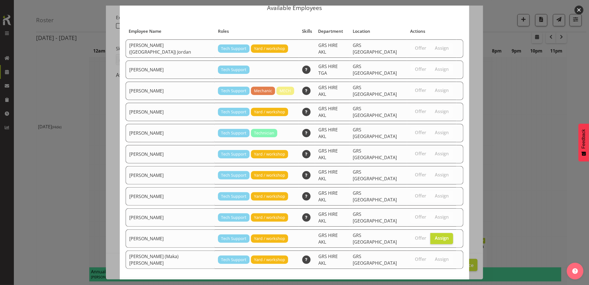
click at [439, 284] on span "Assign Sean Moitra" at bounding box center [432, 288] width 56 height 7
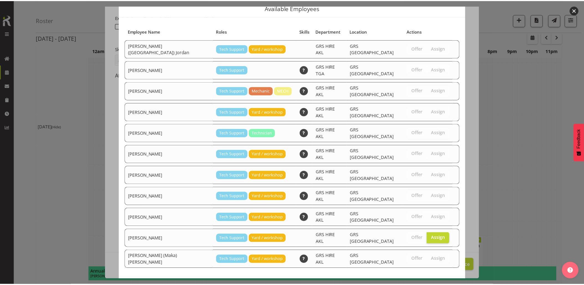
scroll to position [462, 0]
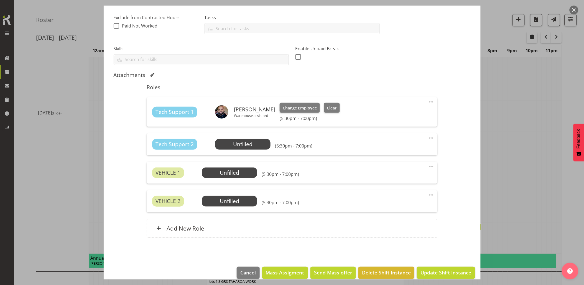
click at [428, 138] on span at bounding box center [431, 138] width 7 height 7
click at [394, 169] on link "Delete" at bounding box center [408, 170] width 53 height 10
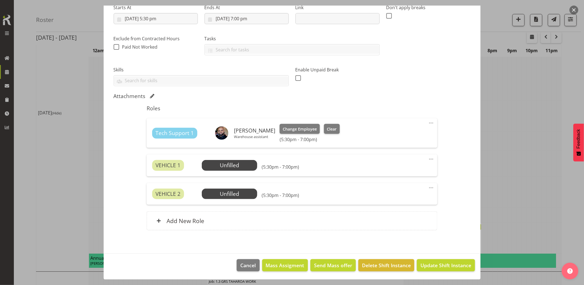
click at [428, 160] on span at bounding box center [431, 159] width 7 height 7
click at [398, 191] on link "Delete" at bounding box center [408, 191] width 53 height 10
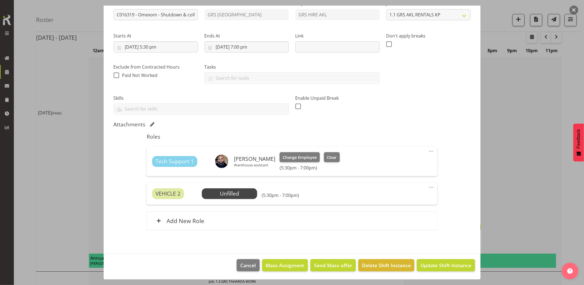
click at [428, 186] on span at bounding box center [431, 187] width 7 height 7
click at [390, 219] on link "Delete" at bounding box center [408, 219] width 53 height 10
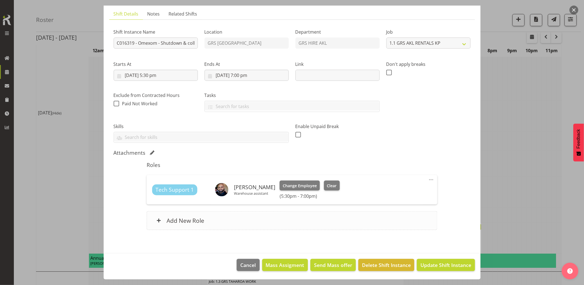
click at [260, 216] on div "Add New Role" at bounding box center [292, 220] width 291 height 19
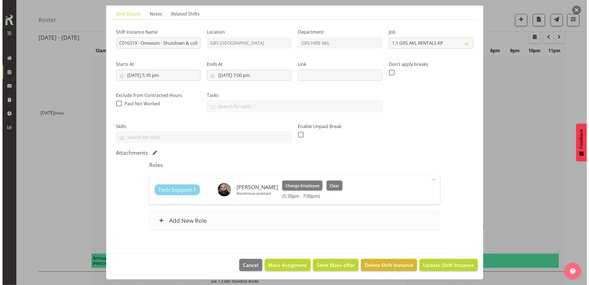
scroll to position [448, 0]
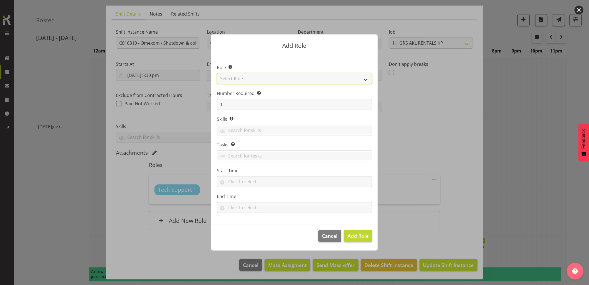
click at [243, 78] on select "Select Role Account Manager Electrician Engineering GM HSEQ manager MECH Mechan…" at bounding box center [294, 78] width 155 height 11
select select "21"
click at [217, 73] on select "Select Role Account Manager Electrician Engineering GM HSEQ manager MECH Mechan…" at bounding box center [294, 78] width 155 height 11
click at [361, 237] on span "Add Role" at bounding box center [358, 235] width 21 height 7
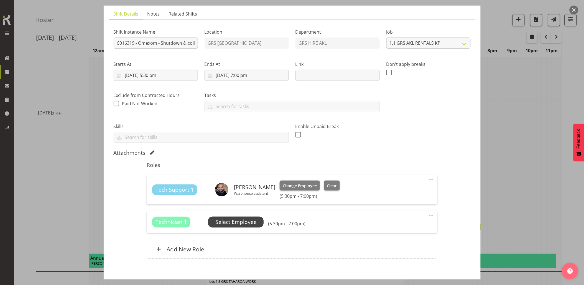
click at [210, 219] on span "Select Employee" at bounding box center [235, 221] width 55 height 11
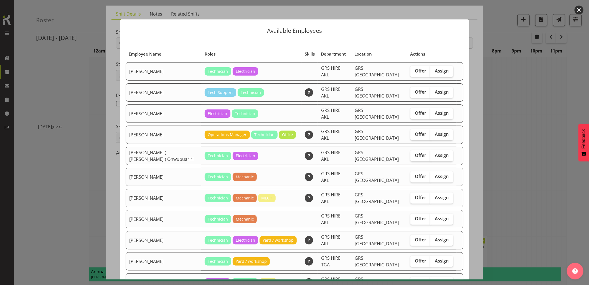
click at [436, 72] on span "Assign" at bounding box center [442, 71] width 14 height 6
click at [434, 72] on input "Assign" at bounding box center [432, 71] width 4 height 4
checkbox input "true"
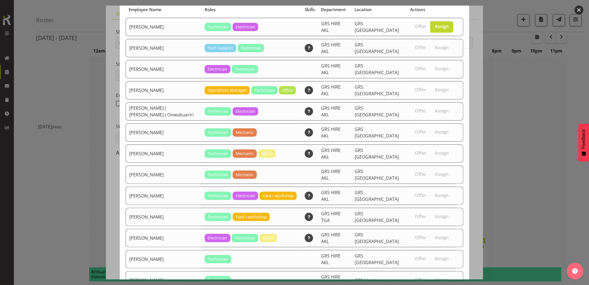
scroll to position [60, 0]
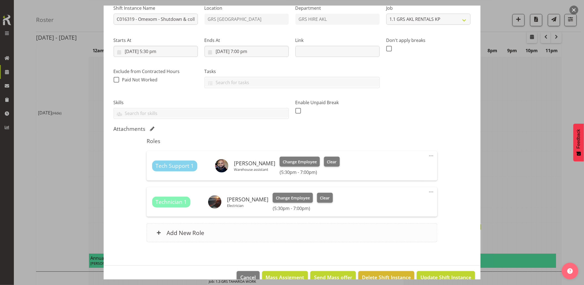
scroll to position [72, 0]
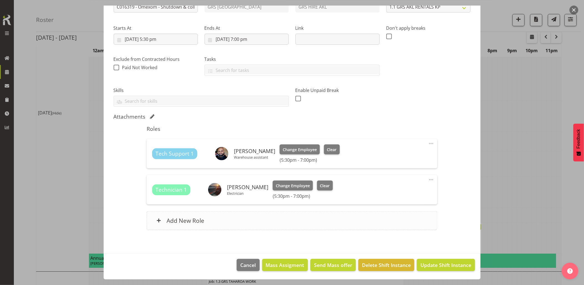
click at [244, 214] on div "Add New Role" at bounding box center [292, 220] width 291 height 19
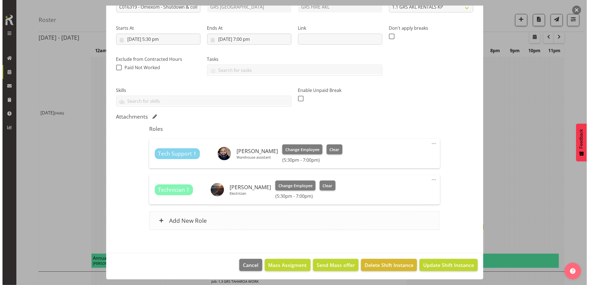
scroll to position [448, 0]
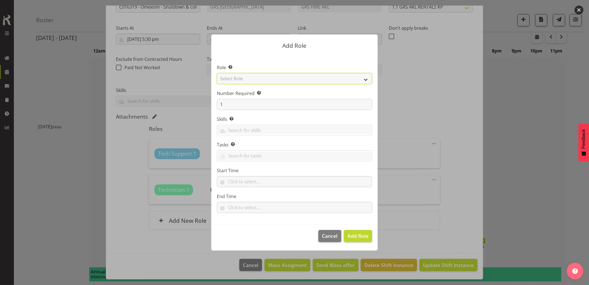
click at [240, 77] on select "Select Role Account Manager Electrician Engineering GM HSEQ manager MECH Mechan…" at bounding box center [294, 78] width 155 height 11
select select "27"
click at [217, 73] on select "Select Role Account Manager Electrician Engineering GM HSEQ manager MECH Mechan…" at bounding box center [294, 78] width 155 height 11
click at [362, 236] on span "Add Role" at bounding box center [358, 235] width 21 height 7
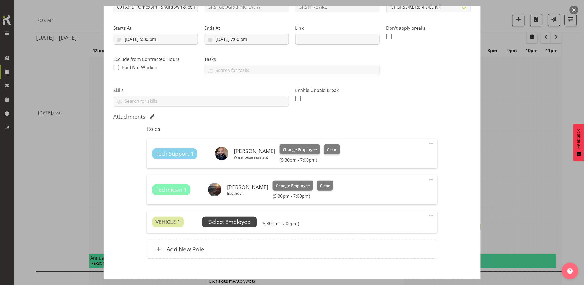
click at [221, 223] on span "Select Employee" at bounding box center [229, 222] width 41 height 8
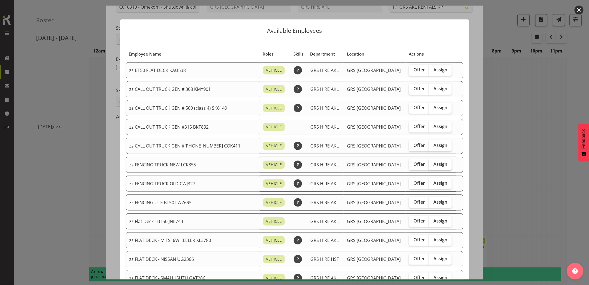
click at [434, 163] on span "Assign" at bounding box center [441, 164] width 14 height 6
click at [429, 163] on input "Assign" at bounding box center [431, 164] width 4 height 4
checkbox input "true"
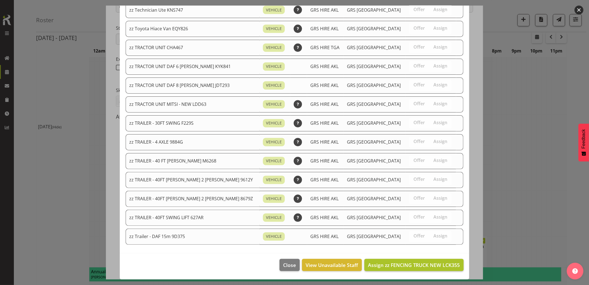
scroll to position [647, 0]
click at [433, 266] on span "Assign zz FENCING TRUCK NEW LCK355" at bounding box center [414, 264] width 92 height 7
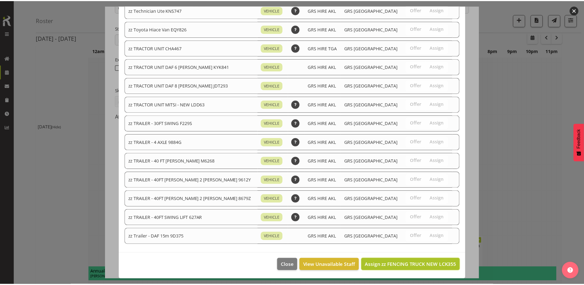
scroll to position [462, 0]
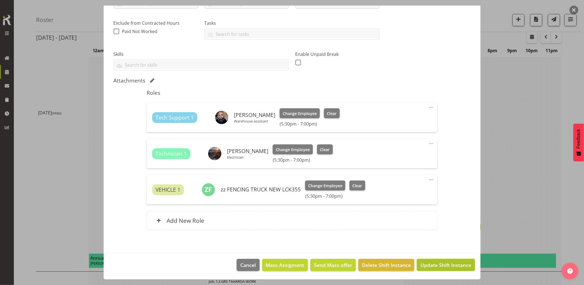
click at [439, 264] on span "Update Shift Instance" at bounding box center [446, 264] width 51 height 7
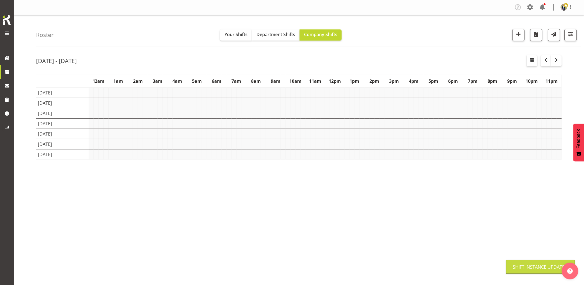
scroll to position [0, 0]
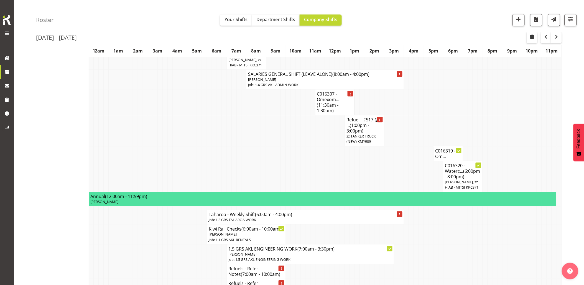
click at [386, 191] on td at bounding box center [386, 176] width 5 height 31
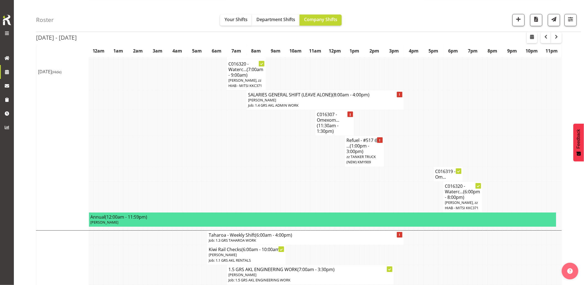
scroll to position [493, 0]
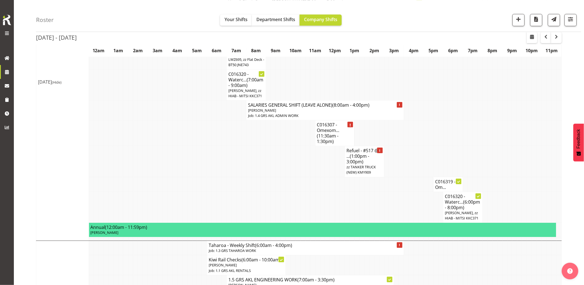
click at [382, 191] on td at bounding box center [381, 184] width 5 height 15
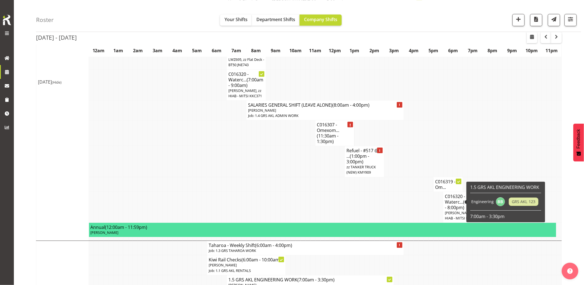
click at [272, 222] on td at bounding box center [273, 206] width 5 height 31
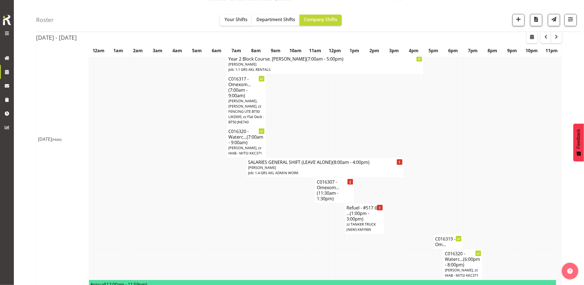
scroll to position [462, 0]
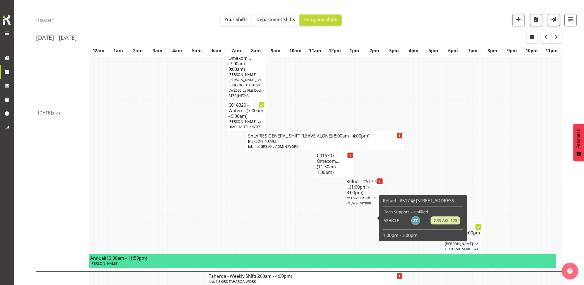
click at [293, 207] on td at bounding box center [293, 192] width 5 height 31
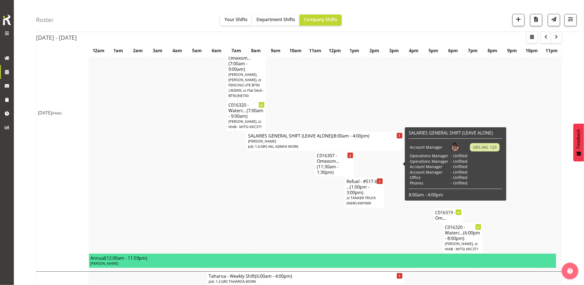
click at [268, 222] on td at bounding box center [268, 214] width 5 height 15
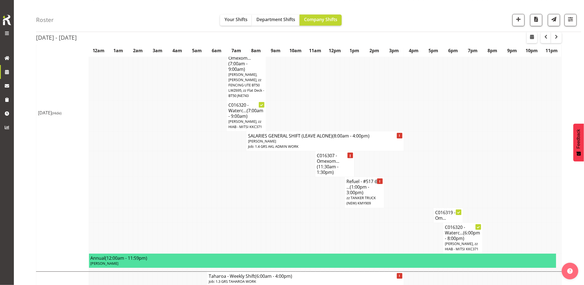
click at [194, 177] on td at bounding box center [194, 164] width 5 height 26
click at [257, 207] on td at bounding box center [258, 192] width 5 height 31
click at [283, 222] on td at bounding box center [283, 214] width 5 height 15
click at [356, 205] on span "zz TANKER TRUCK (NEW) KMY909" at bounding box center [361, 200] width 29 height 10
select select
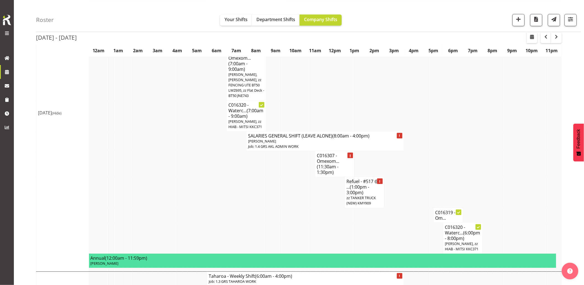
select select "9"
select select "2025"
select select "15"
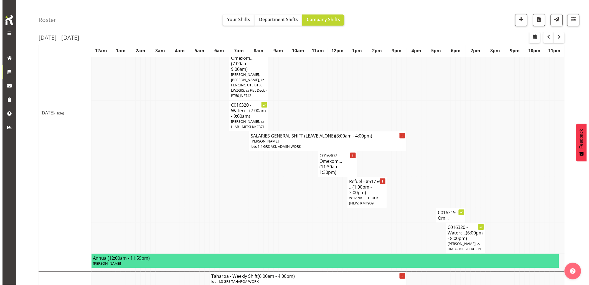
scroll to position [451, 0]
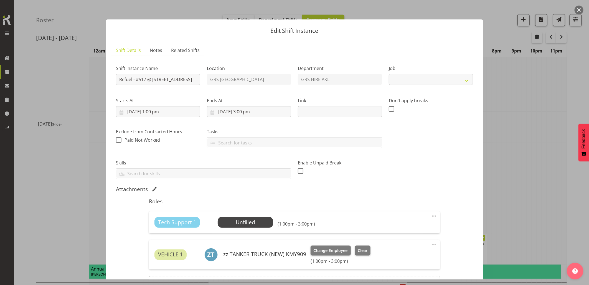
select select "9"
click at [169, 112] on input "7/10/2025, 1:00 pm" at bounding box center [158, 111] width 84 height 11
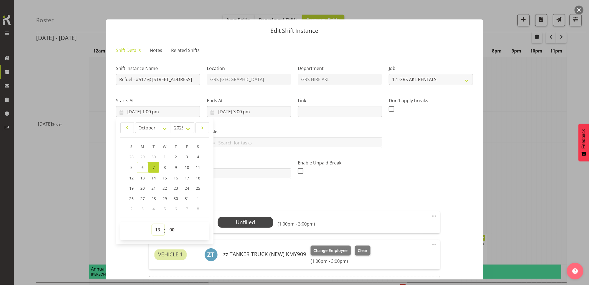
click at [158, 229] on select "00 01 02 03 04 05 06 07 08 09 10 11 12 13 14 15 16 17 18 19 20 21 22 23" at bounding box center [158, 229] width 12 height 11
select select "10"
click at [152, 224] on select "00 01 02 03 04 05 06 07 08 09 10 11 12 13 14 15 16 17 18 19 20 21 22 23" at bounding box center [158, 229] width 12 height 11
type input "7/10/2025, 10:00 am"
click at [263, 111] on input "7/10/2025, 3:00 pm" at bounding box center [249, 111] width 84 height 11
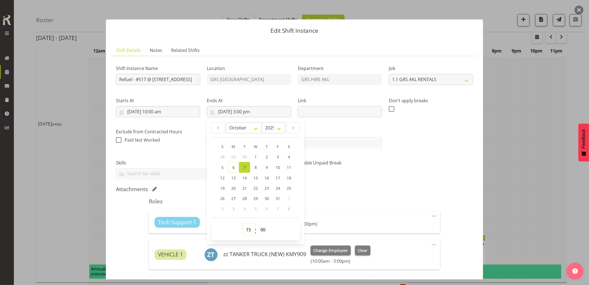
click at [247, 231] on select "00 01 02 03 04 05 06 07 08 09 10 11 12 13 14 15 16 17 18 19 20 21 22 23" at bounding box center [249, 229] width 12 height 11
select select "12"
click at [243, 224] on select "00 01 02 03 04 05 06 07 08 09 10 11 12 13 14 15 16 17 18 19 20 21 22 23" at bounding box center [249, 229] width 12 height 11
type input "7/10/2025, 12:00 pm"
click at [397, 166] on div "Shift Instance Name Refuel - #517 @ 10A Kerwyn Ave East Tamaki Location GRS Auc…" at bounding box center [295, 119] width 364 height 125
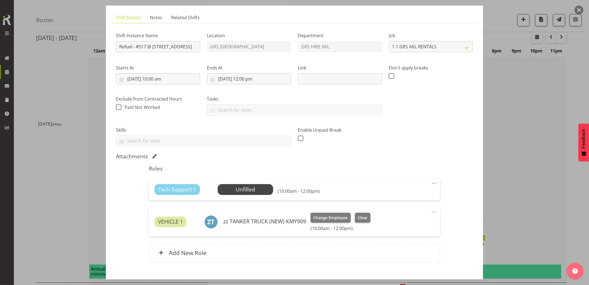
scroll to position [65, 0]
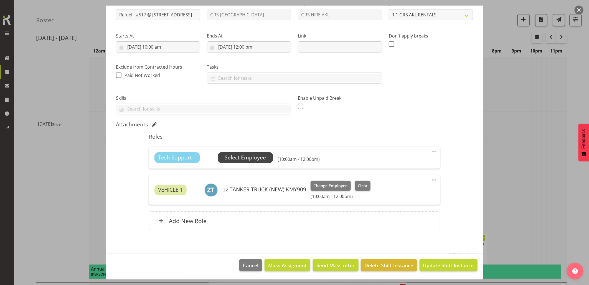
click at [243, 155] on span "Select Employee" at bounding box center [245, 157] width 41 height 8
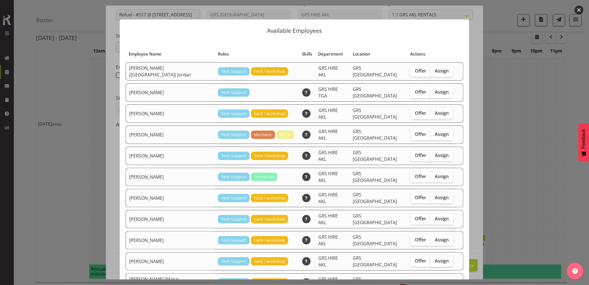
click at [435, 258] on span "Assign" at bounding box center [442, 261] width 14 height 6
click at [430, 259] on input "Assign" at bounding box center [432, 261] width 4 height 4
checkbox input "true"
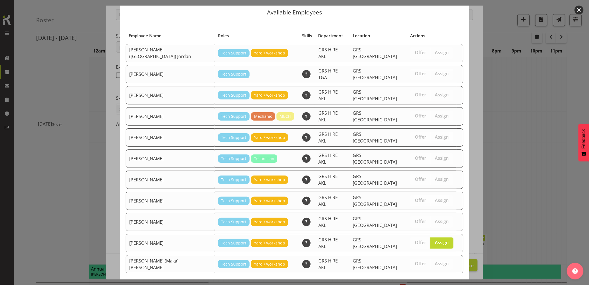
scroll to position [23, 0]
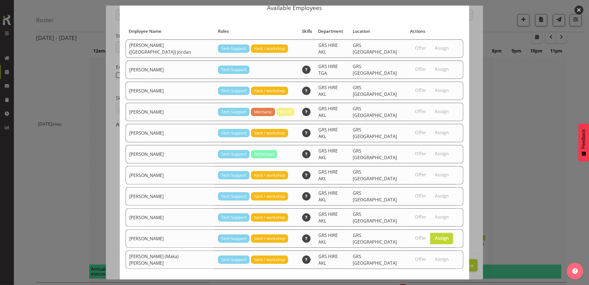
click at [436, 283] on button "Assign Sam Carter" at bounding box center [431, 289] width 63 height 12
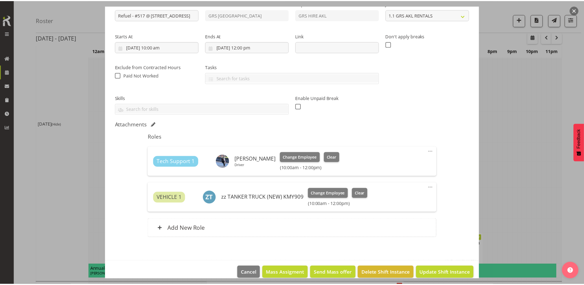
scroll to position [462, 0]
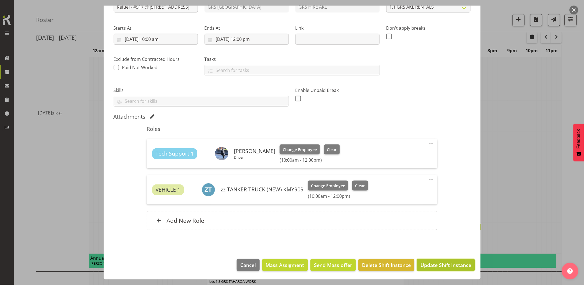
click at [437, 265] on span "Update Shift Instance" at bounding box center [446, 264] width 51 height 7
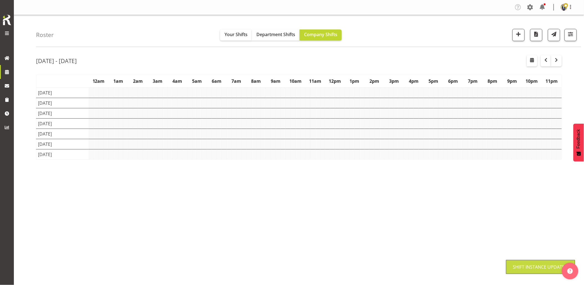
scroll to position [0, 0]
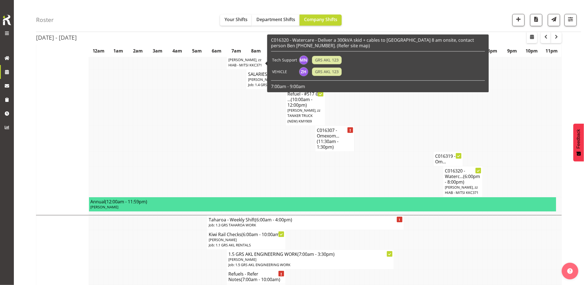
click at [233, 190] on td at bounding box center [234, 181] width 5 height 31
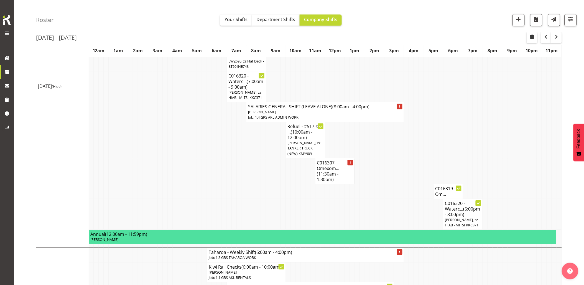
scroll to position [462, 0]
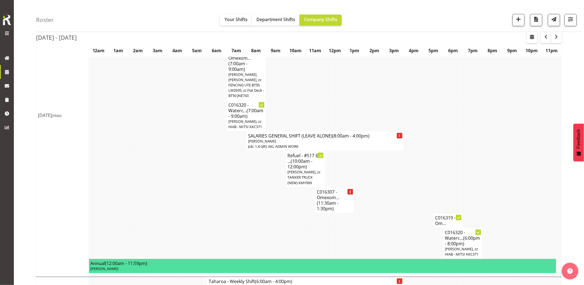
click at [222, 213] on td at bounding box center [224, 200] width 5 height 26
click at [333, 211] on span "(11:30am - 1:30pm)" at bounding box center [328, 206] width 22 height 12
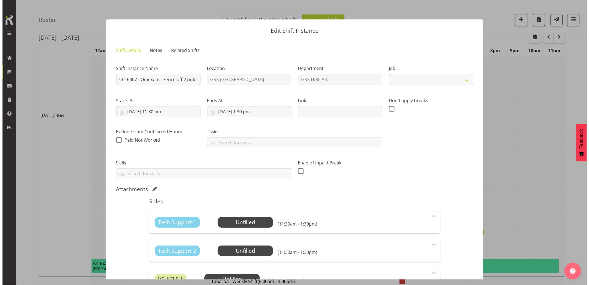
scroll to position [451, 0]
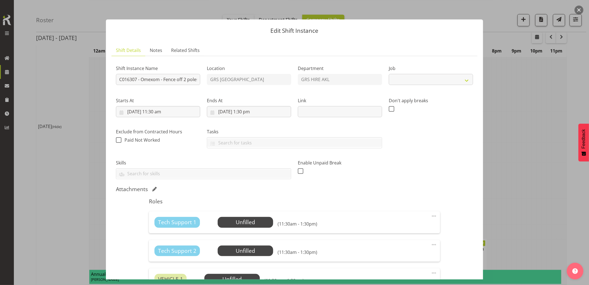
select select "7504"
click at [256, 217] on span "Select Employee" at bounding box center [245, 222] width 55 height 11
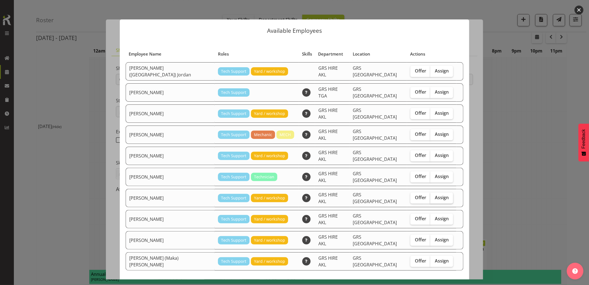
click at [435, 194] on span "Assign" at bounding box center [442, 197] width 14 height 6
click at [430, 196] on input "Assign" at bounding box center [432, 198] width 4 height 4
checkbox input "true"
click at [425, 284] on span "Assign Michael Marshall" at bounding box center [432, 290] width 56 height 7
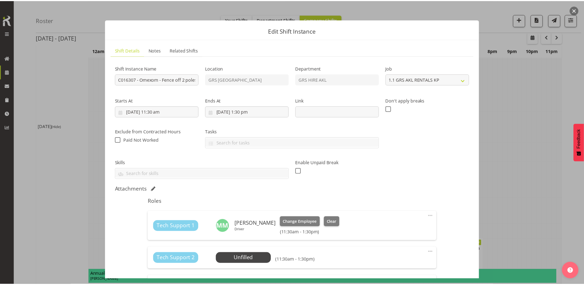
scroll to position [462, 0]
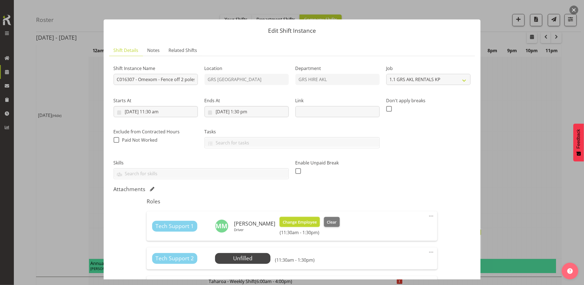
click at [304, 225] on span "Change Employee" at bounding box center [300, 222] width 34 height 6
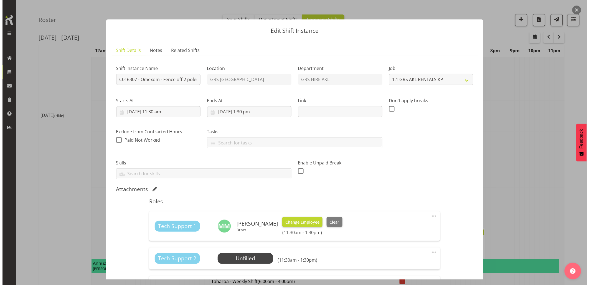
scroll to position [451, 0]
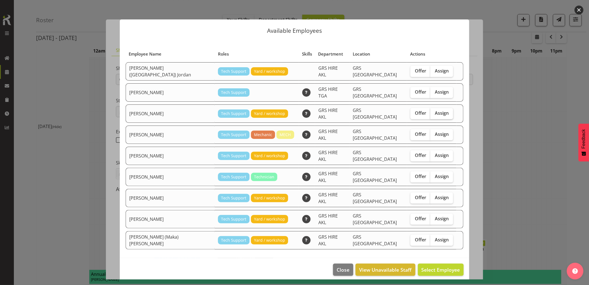
click at [435, 110] on span "Assign" at bounding box center [442, 113] width 14 height 6
click at [430, 111] on input "Assign" at bounding box center [432, 113] width 4 height 4
checkbox input "true"
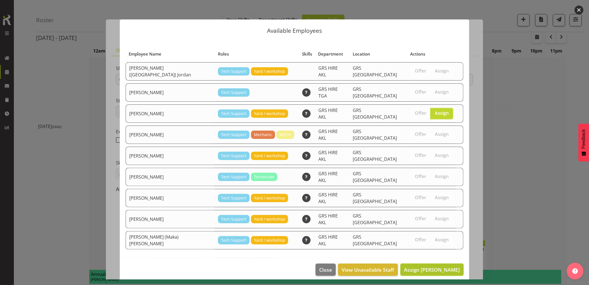
click at [429, 263] on button "Assign Caleb Phillips" at bounding box center [431, 269] width 63 height 12
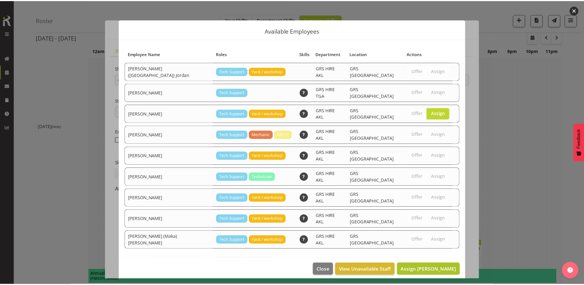
scroll to position [462, 0]
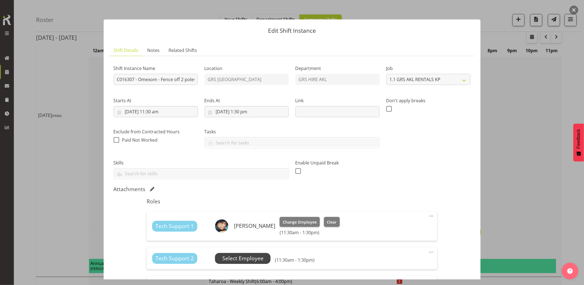
click at [243, 255] on span "Select Employee" at bounding box center [242, 258] width 41 height 8
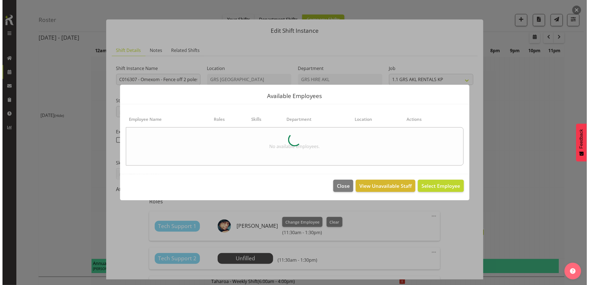
scroll to position [451, 0]
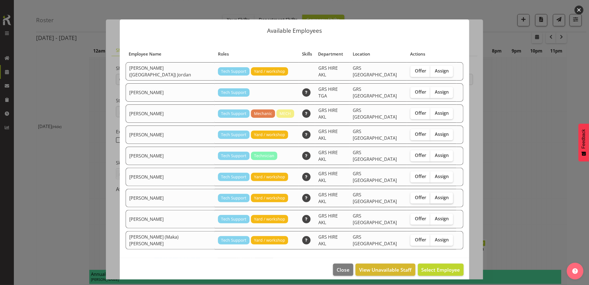
click at [435, 194] on span "Assign" at bounding box center [442, 197] width 14 height 6
click at [432, 196] on input "Assign" at bounding box center [432, 198] width 4 height 4
checkbox input "true"
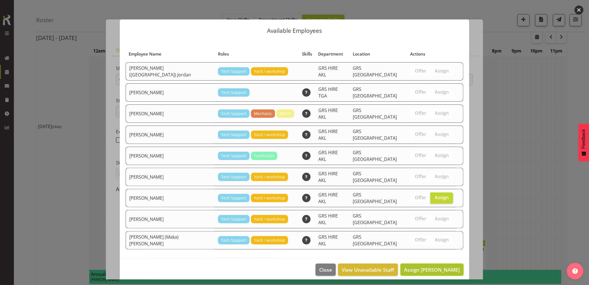
click at [442, 266] on span "Assign Mina Nomani" at bounding box center [432, 269] width 56 height 7
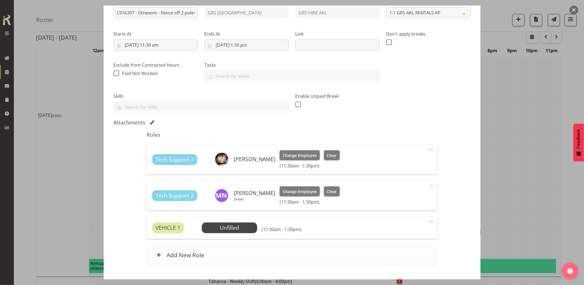
scroll to position [92, 0]
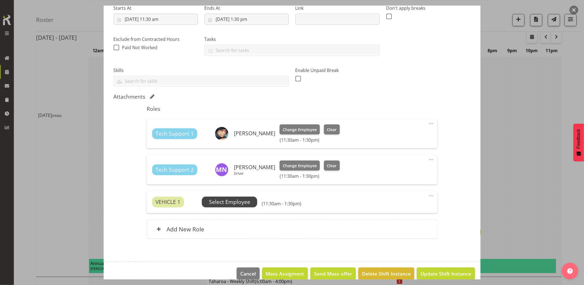
click at [235, 203] on span "Select Employee" at bounding box center [229, 202] width 41 height 8
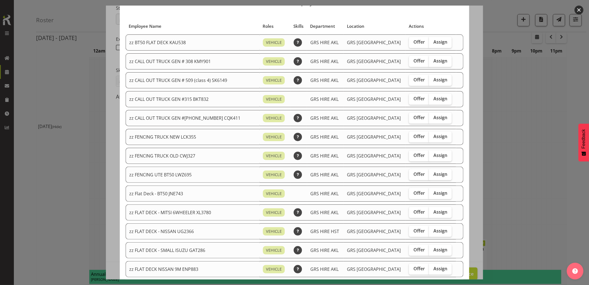
scroll to position [62, 0]
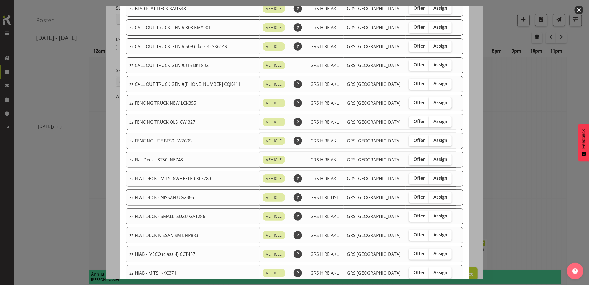
click at [434, 103] on span "Assign" at bounding box center [441, 103] width 14 height 6
click at [432, 103] on input "Assign" at bounding box center [431, 103] width 4 height 4
checkbox input "true"
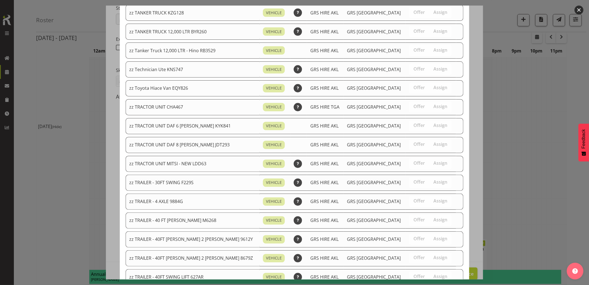
scroll to position [647, 0]
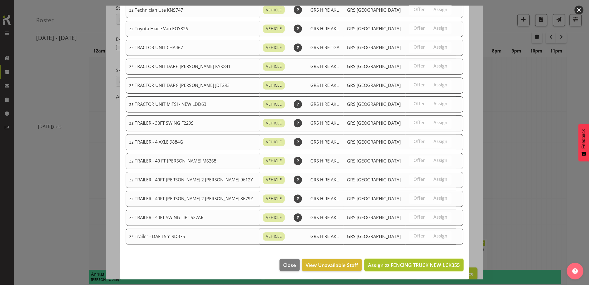
click at [424, 262] on span "Assign zz FENCING TRUCK NEW LCK355" at bounding box center [414, 264] width 92 height 7
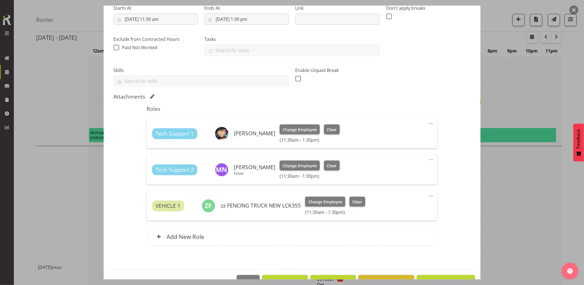
scroll to position [616, 0]
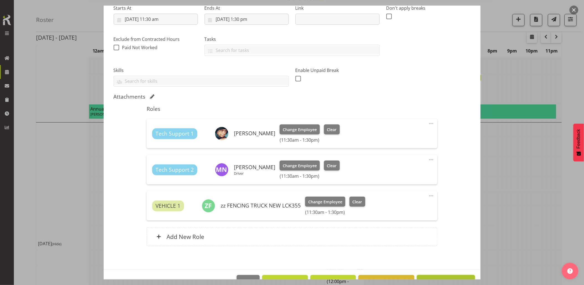
click at [432, 275] on button "Update Shift Instance" at bounding box center [446, 281] width 58 height 12
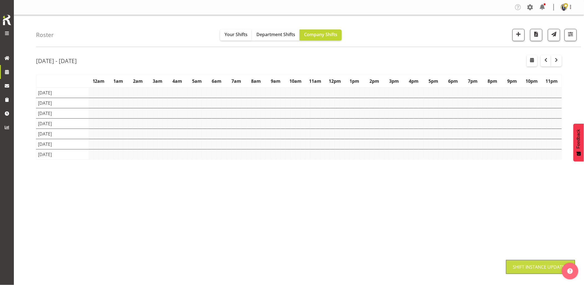
scroll to position [0, 0]
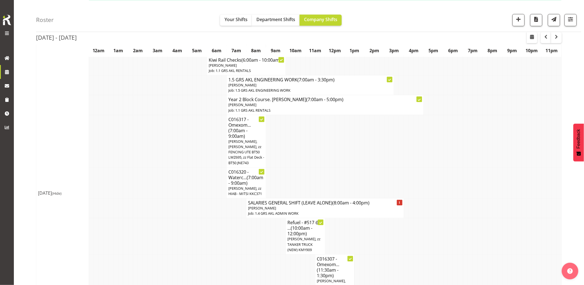
click at [146, 192] on td at bounding box center [145, 182] width 5 height 31
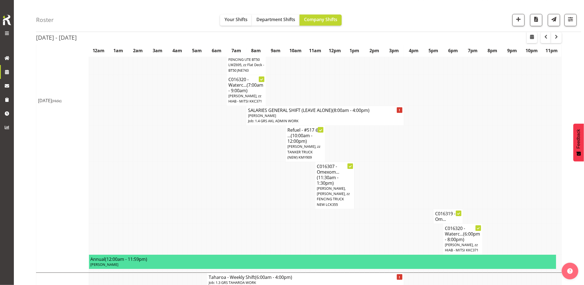
click at [176, 192] on td at bounding box center [175, 185] width 5 height 47
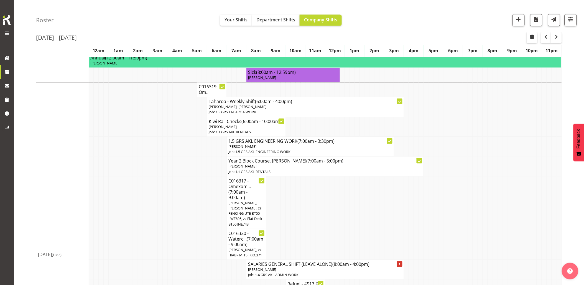
click at [155, 196] on td at bounding box center [155, 202] width 5 height 52
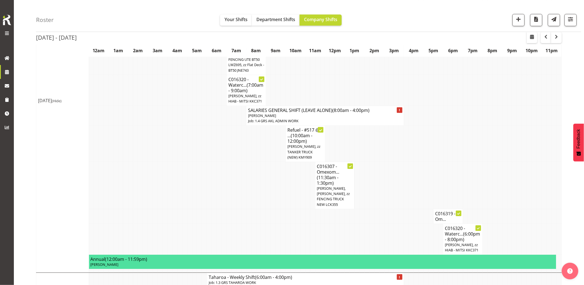
click at [160, 184] on td at bounding box center [160, 185] width 5 height 47
click at [209, 185] on td at bounding box center [209, 185] width 5 height 47
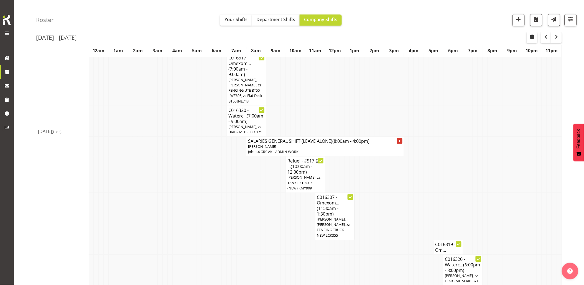
click at [205, 182] on td at bounding box center [204, 174] width 5 height 36
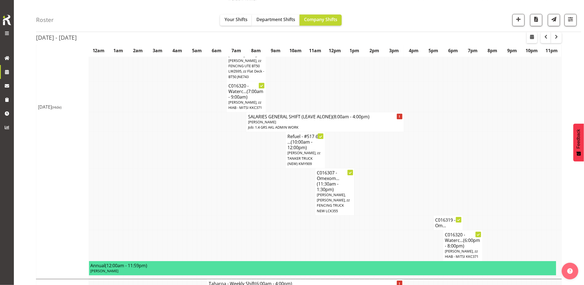
scroll to position [524, 0]
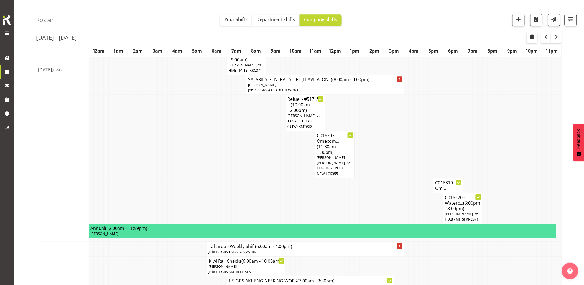
click at [203, 178] on td at bounding box center [204, 154] width 5 height 47
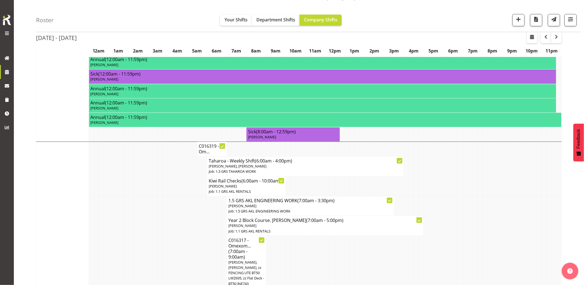
scroll to position [277, 0]
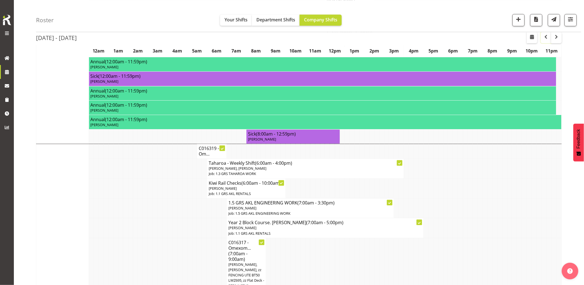
drag, startPoint x: 546, startPoint y: 37, endPoint x: 541, endPoint y: 65, distance: 28.2
click at [546, 37] on span "button" at bounding box center [546, 36] width 7 height 7
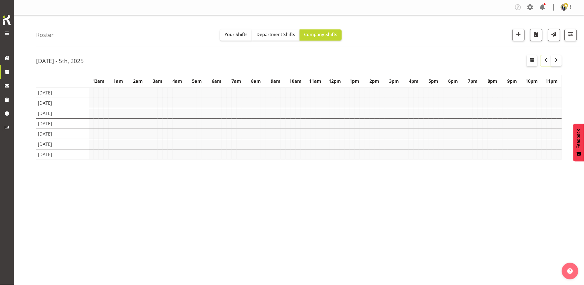
scroll to position [0, 0]
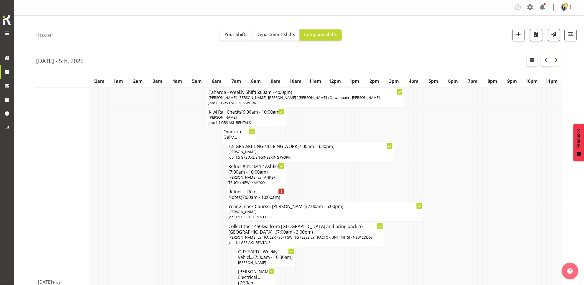
click at [557, 62] on span "button" at bounding box center [557, 60] width 7 height 7
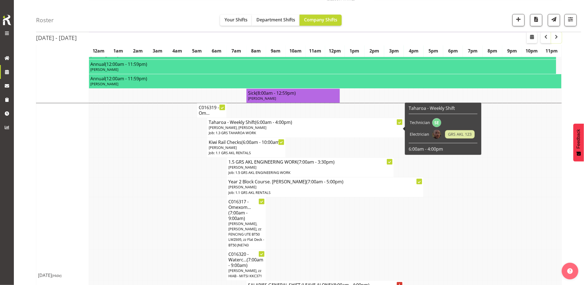
scroll to position [308, 0]
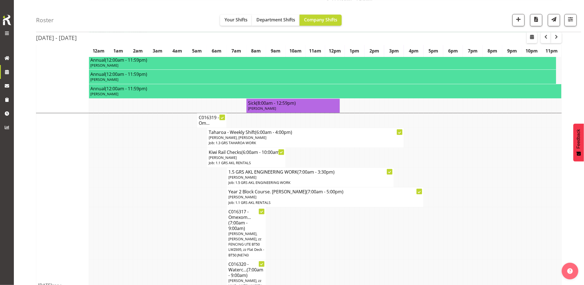
click at [579, 17] on div "Roster Your Shifts Department Shifts Company Shifts 1 Locations Clear GRS Auckl…" at bounding box center [309, 16] width 546 height 32
click at [569, 21] on span "button" at bounding box center [570, 19] width 7 height 7
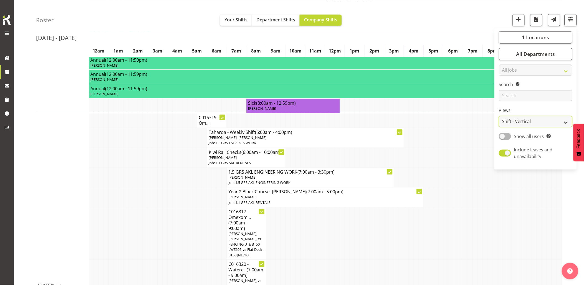
click at [533, 121] on select "Staff Role Shift - Horizontal Shift - Vertical Staff - Location" at bounding box center [535, 121] width 73 height 11
select select "staff"
click at [500, 127] on select "Staff Role Shift - Horizontal Shift - Vertical Staff - Location" at bounding box center [535, 121] width 73 height 11
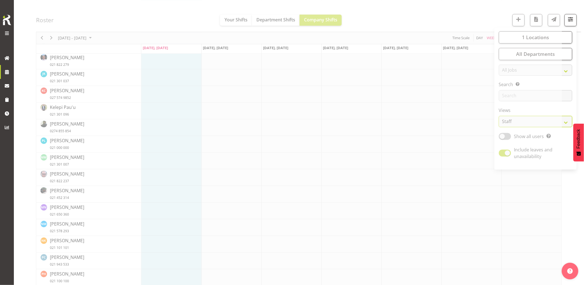
scroll to position [0, 0]
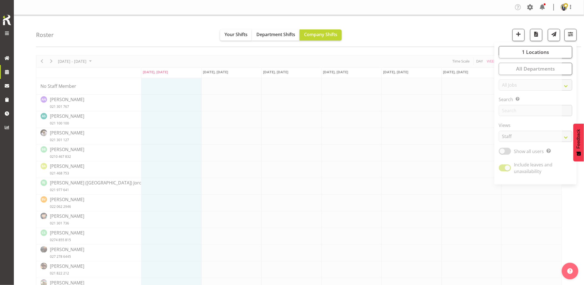
click at [403, 34] on div "Roster Your Shifts Department Shifts Company Shifts 1 Locations Clear GRS Auckl…" at bounding box center [309, 31] width 546 height 32
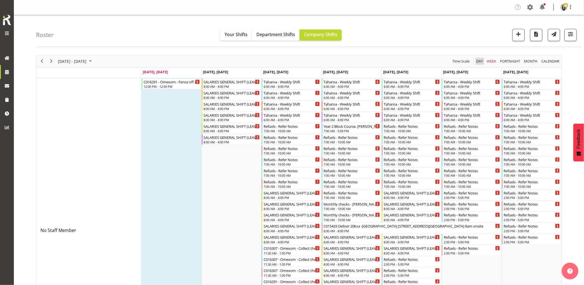
click at [477, 59] on span "Day" at bounding box center [480, 61] width 8 height 7
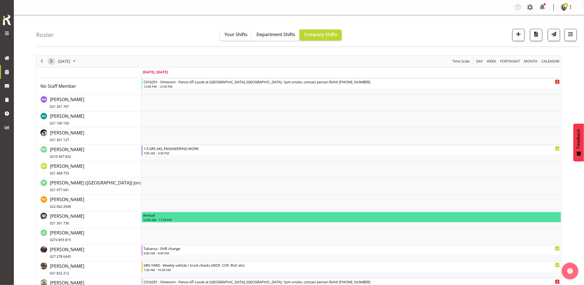
click at [54, 61] on span "Next" at bounding box center [51, 61] width 7 height 7
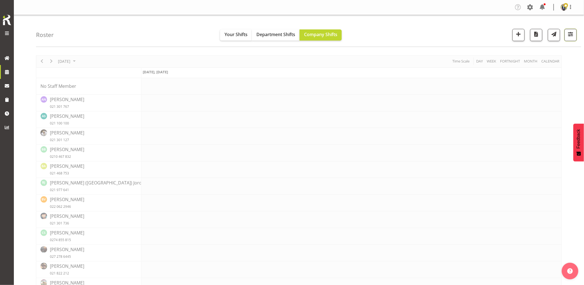
click at [569, 40] on button "button" at bounding box center [571, 35] width 12 height 12
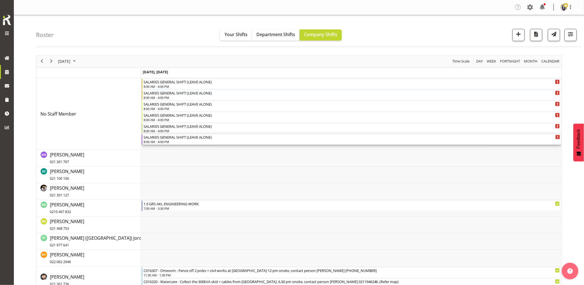
click at [173, 140] on div "8:00 AM - 4:00 PM" at bounding box center [352, 141] width 417 height 4
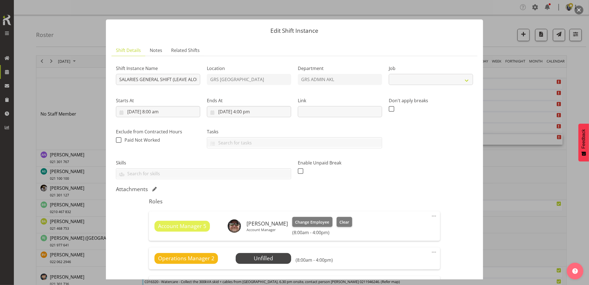
select select "875"
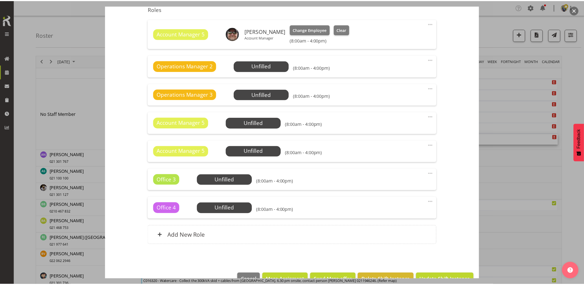
scroll to position [207, 0]
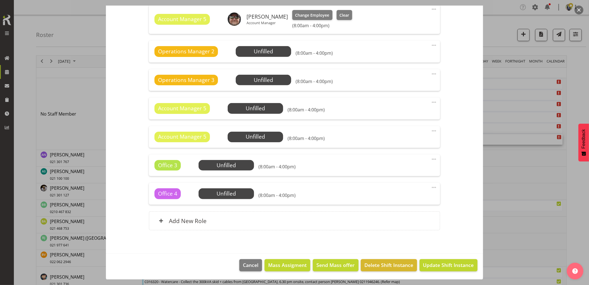
click at [582, 10] on button "button" at bounding box center [579, 10] width 9 height 9
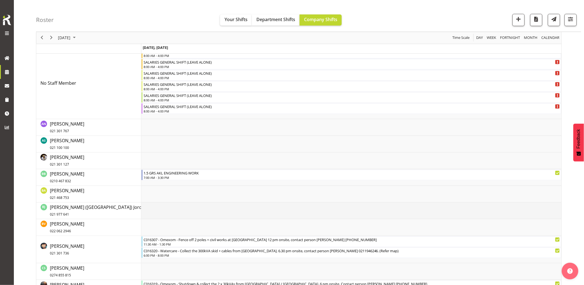
scroll to position [0, 0]
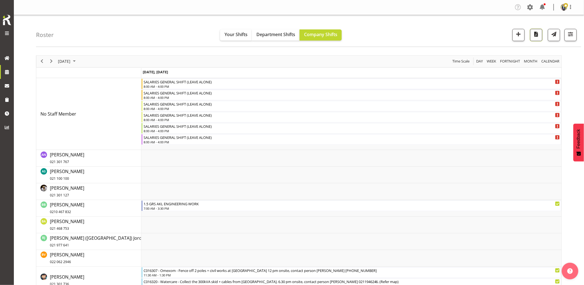
click at [535, 34] on span "button" at bounding box center [536, 34] width 7 height 7
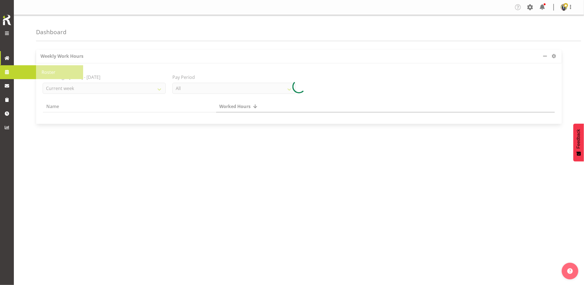
click at [9, 73] on span at bounding box center [7, 72] width 8 height 8
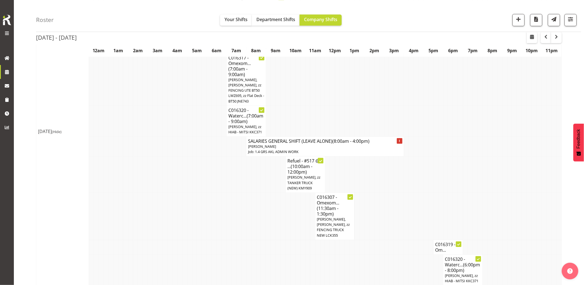
scroll to position [400, 0]
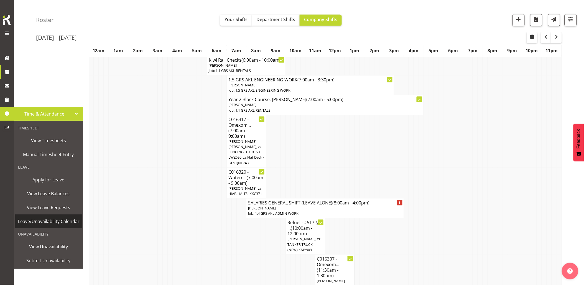
click at [57, 218] on span "Leave/Unavailability Calendar" at bounding box center [49, 221] width 62 height 8
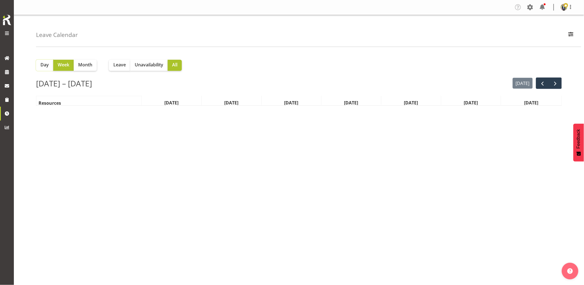
click at [48, 67] on span "Day" at bounding box center [44, 64] width 8 height 7
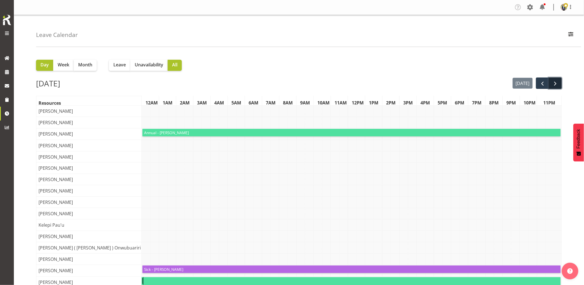
click at [560, 83] on button "next" at bounding box center [555, 82] width 13 height 11
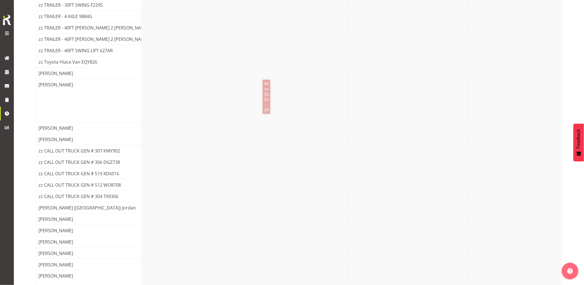
scroll to position [739, 0]
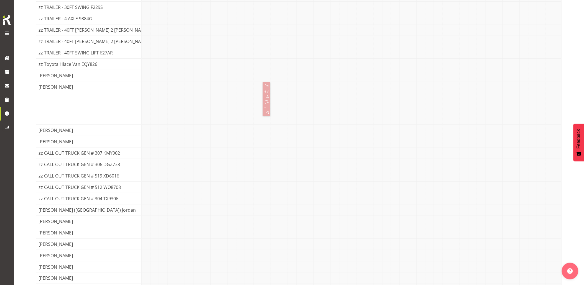
click at [265, 103] on span "Repeats every tuesday, thursday - Sean Moitra" at bounding box center [266, 99] width 5 height 32
click at [266, 110] on span "Repeats every tuesday, thursday - Sean Moitra" at bounding box center [266, 99] width 5 height 32
click at [267, 110] on span "Repeats every tuesday, thursday - Sean Moitra" at bounding box center [266, 99] width 5 height 32
drag, startPoint x: 267, startPoint y: 110, endPoint x: 233, endPoint y: 118, distance: 34.4
click at [232, 118] on div "Repeats every tuesday, thursday - Sean Moitra" at bounding box center [352, 102] width 420 height 43
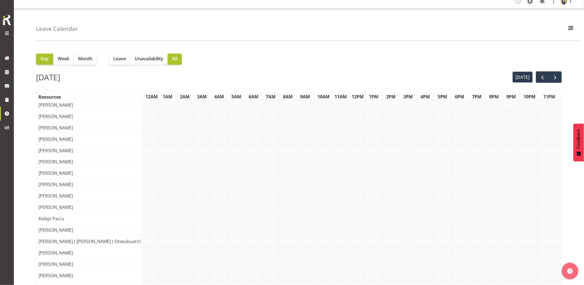
scroll to position [0, 0]
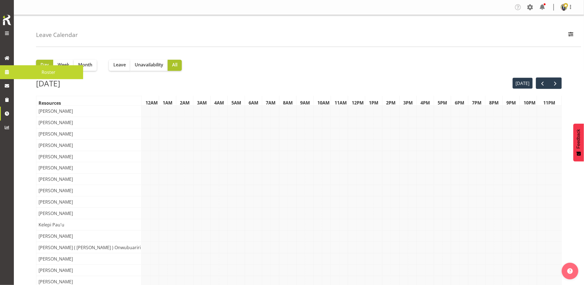
click at [7, 72] on span at bounding box center [7, 72] width 8 height 8
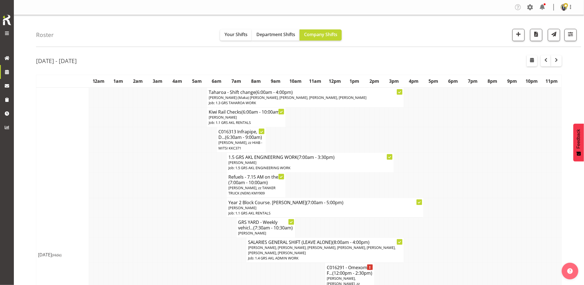
click at [130, 196] on td at bounding box center [130, 184] width 5 height 25
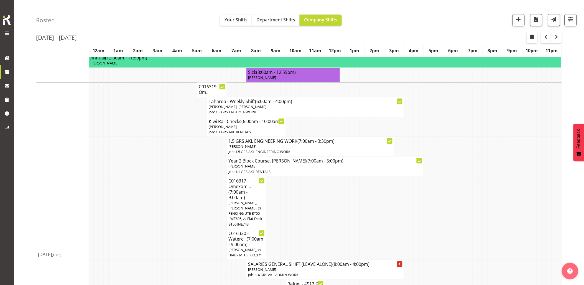
scroll to position [462, 0]
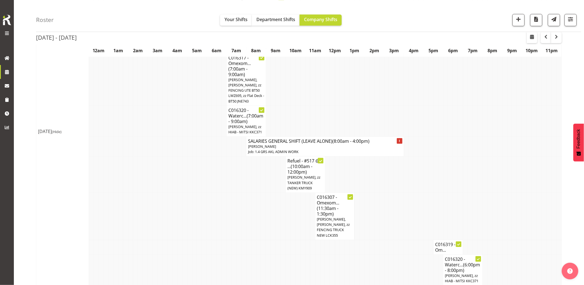
click at [219, 223] on td at bounding box center [219, 215] width 5 height 47
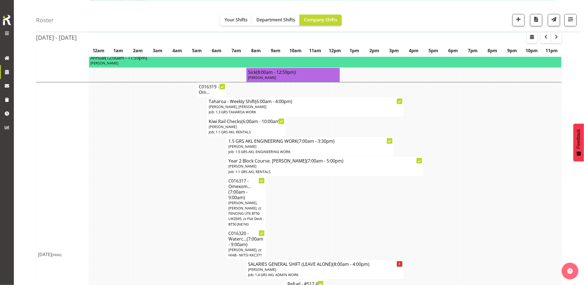
click at [148, 203] on td at bounding box center [145, 202] width 5 height 52
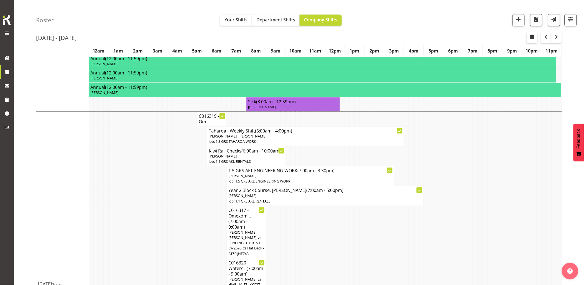
scroll to position [277, 0]
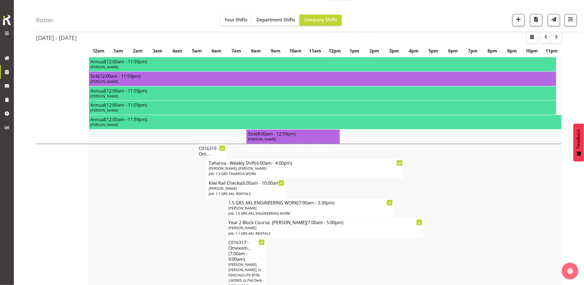
click at [148, 198] on td at bounding box center [150, 188] width 5 height 20
drag, startPoint x: 158, startPoint y: 202, endPoint x: 209, endPoint y: 126, distance: 92.0
click at [158, 198] on td at bounding box center [160, 188] width 5 height 20
